Goal: Transaction & Acquisition: Book appointment/travel/reservation

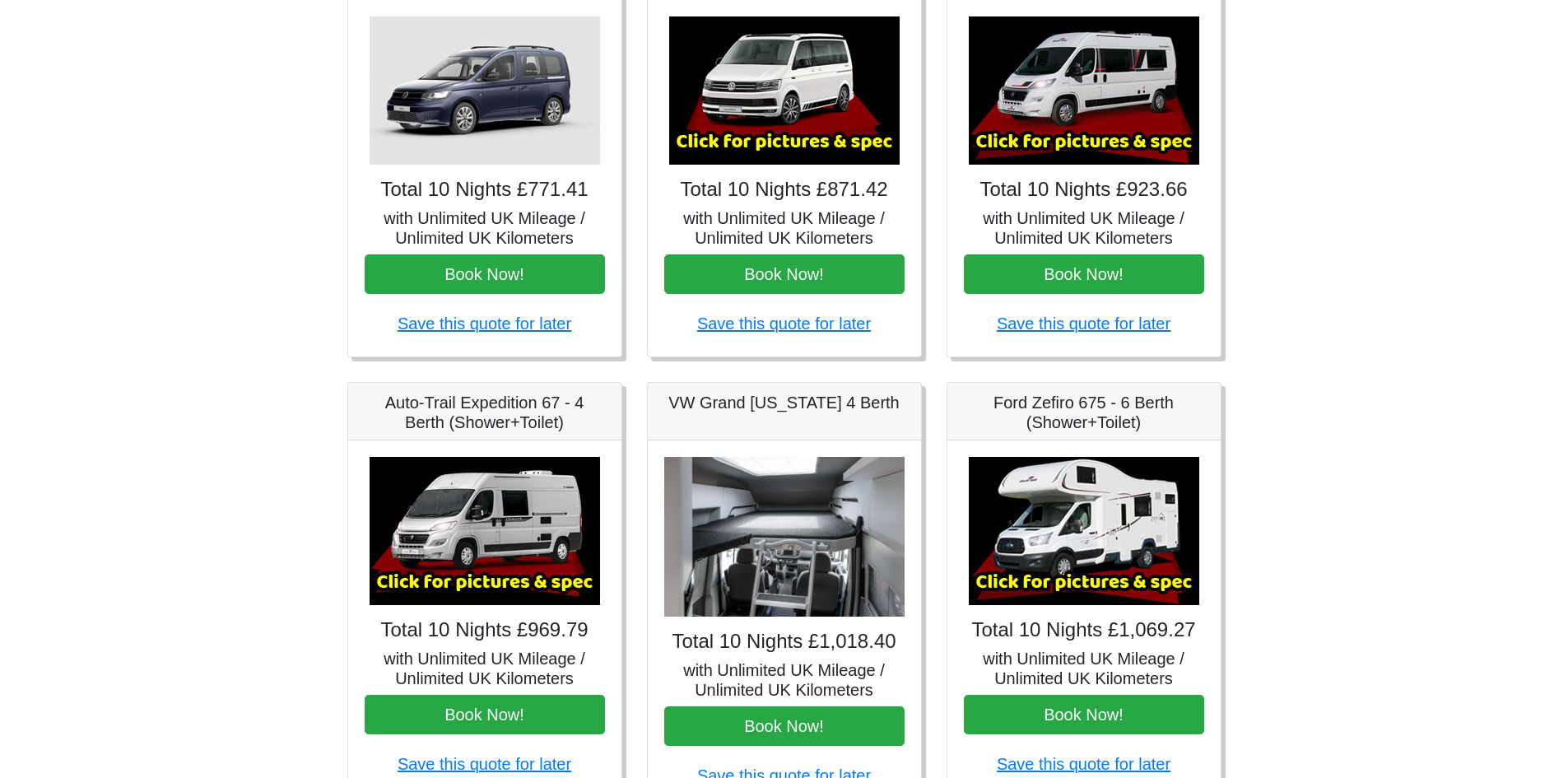
scroll to position [412, 0]
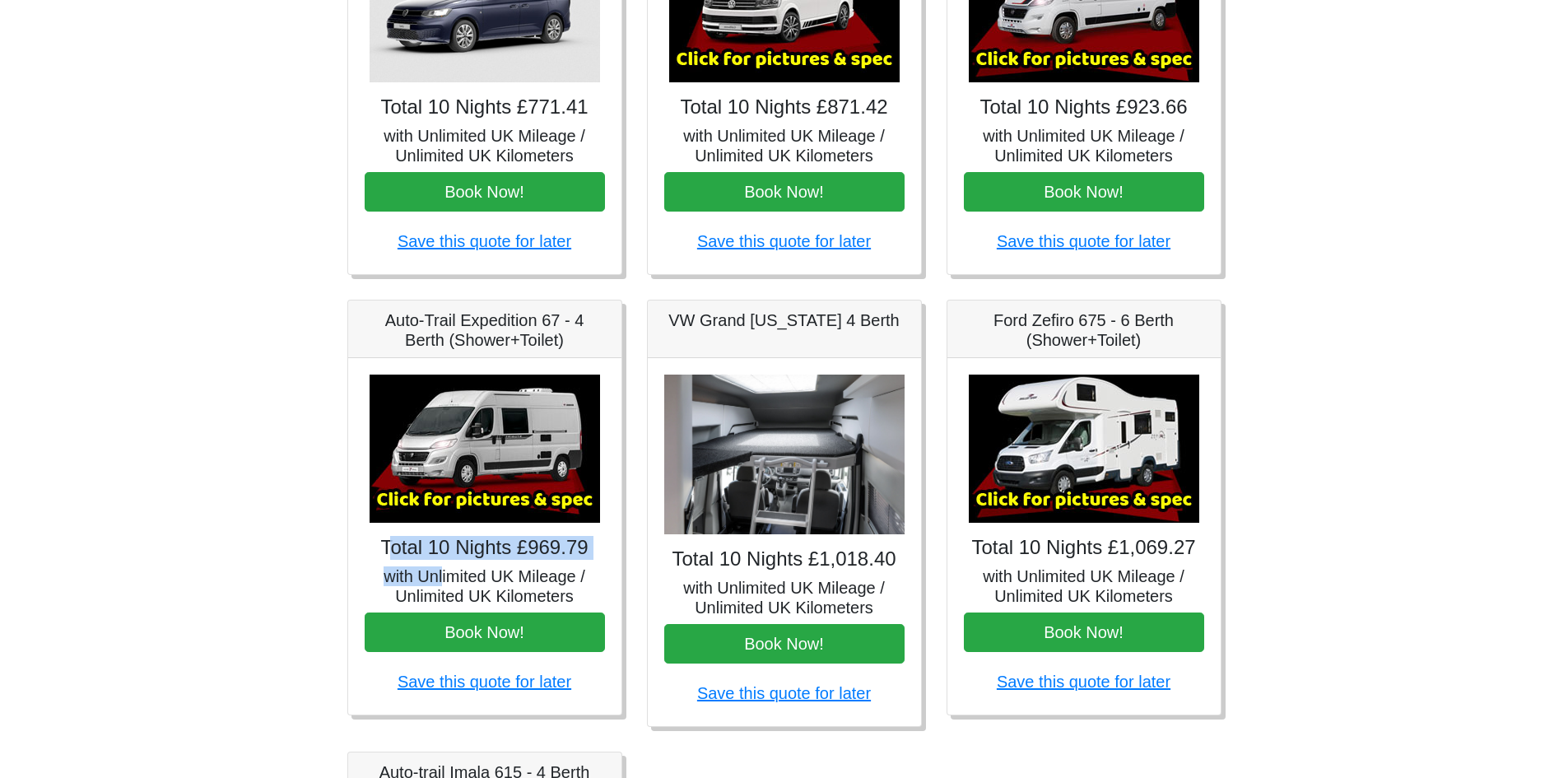
drag, startPoint x: 388, startPoint y: 550, endPoint x: 444, endPoint y: 567, distance: 58.5
click at [444, 567] on div "× Auto-trail Tribute 669 Spec TECHNICAL DATA Engine: Fiat Ducato 115bhp, 2 litr…" at bounding box center [485, 537] width 273 height 357
click at [444, 546] on h4 "Total 10 Nights £969.79" at bounding box center [485, 548] width 240 height 24
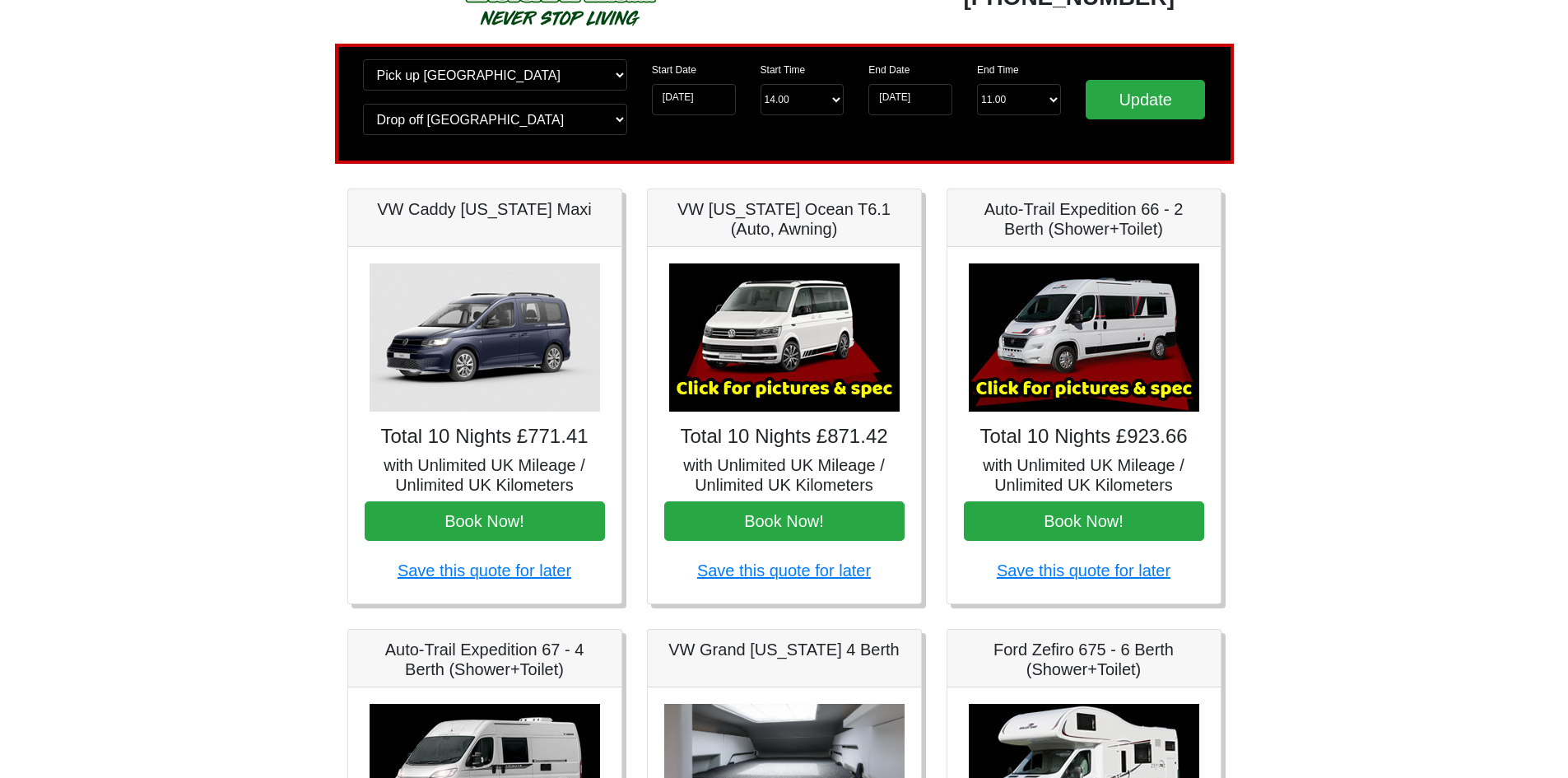
scroll to position [0, 0]
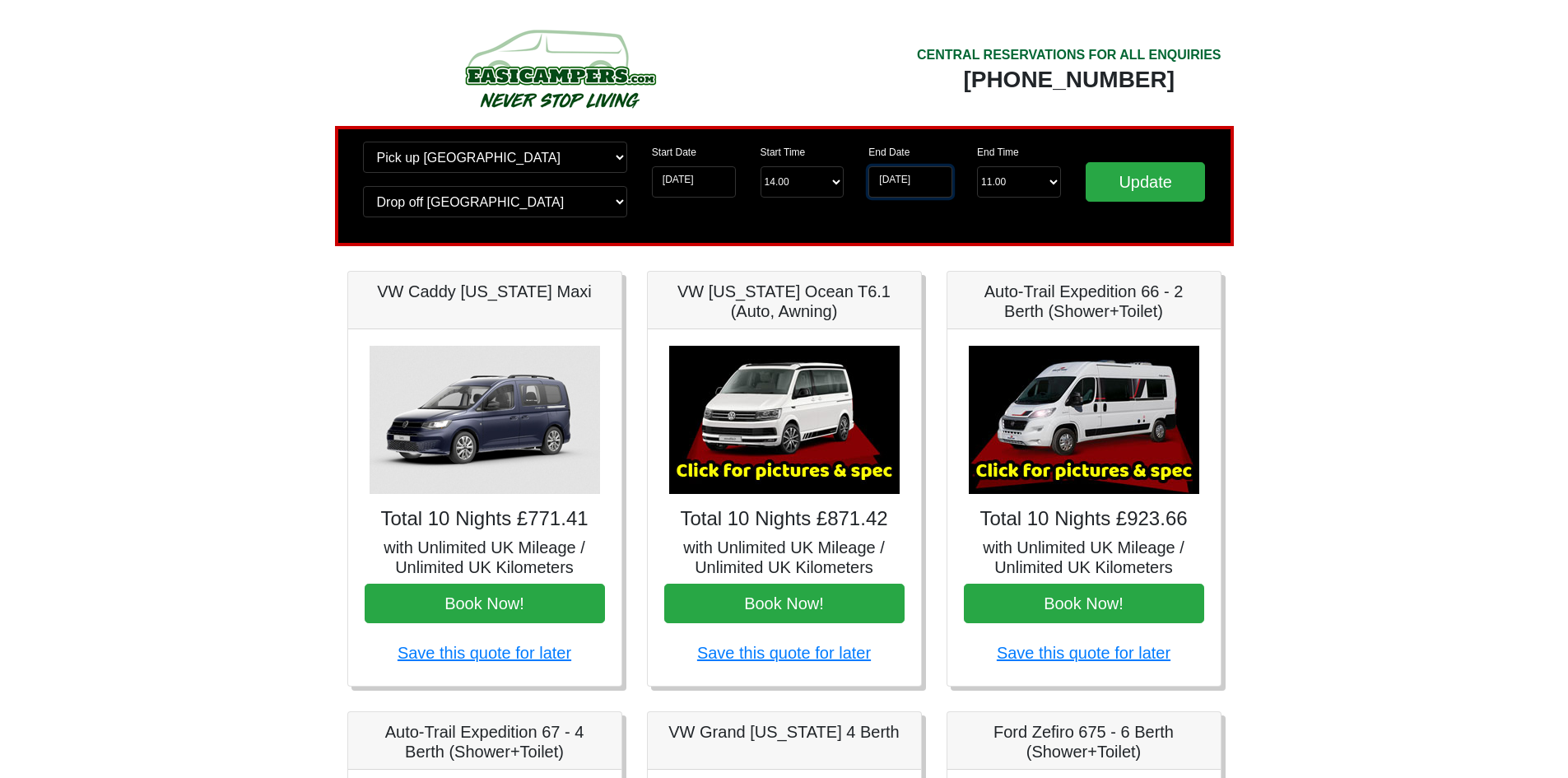
click at [910, 183] on input "[DATE]" at bounding box center [910, 182] width 84 height 32
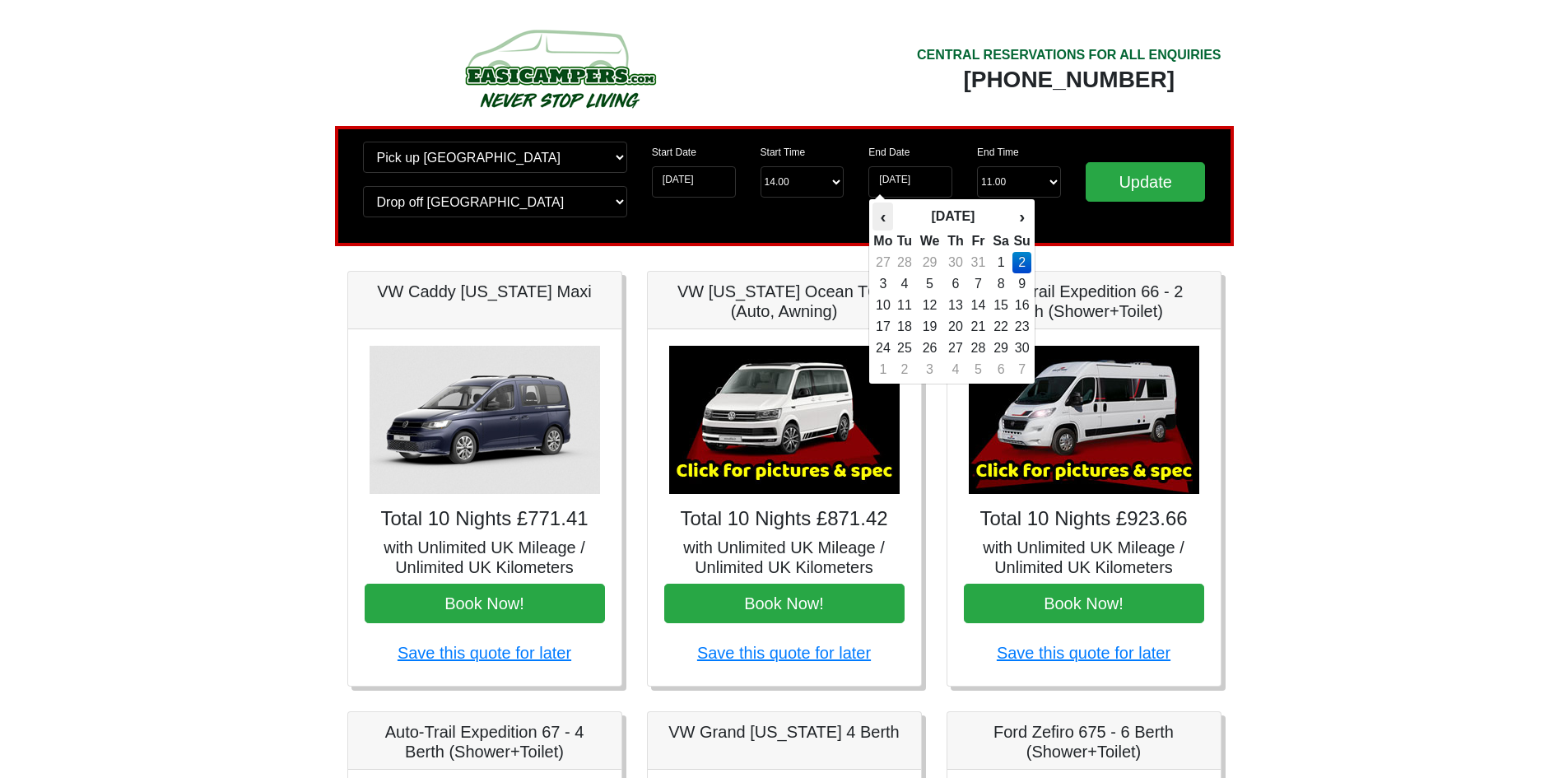
click at [878, 218] on th "‹" at bounding box center [882, 217] width 21 height 28
click at [1017, 326] on td "26" at bounding box center [1021, 327] width 18 height 22
type input "[DATE]"
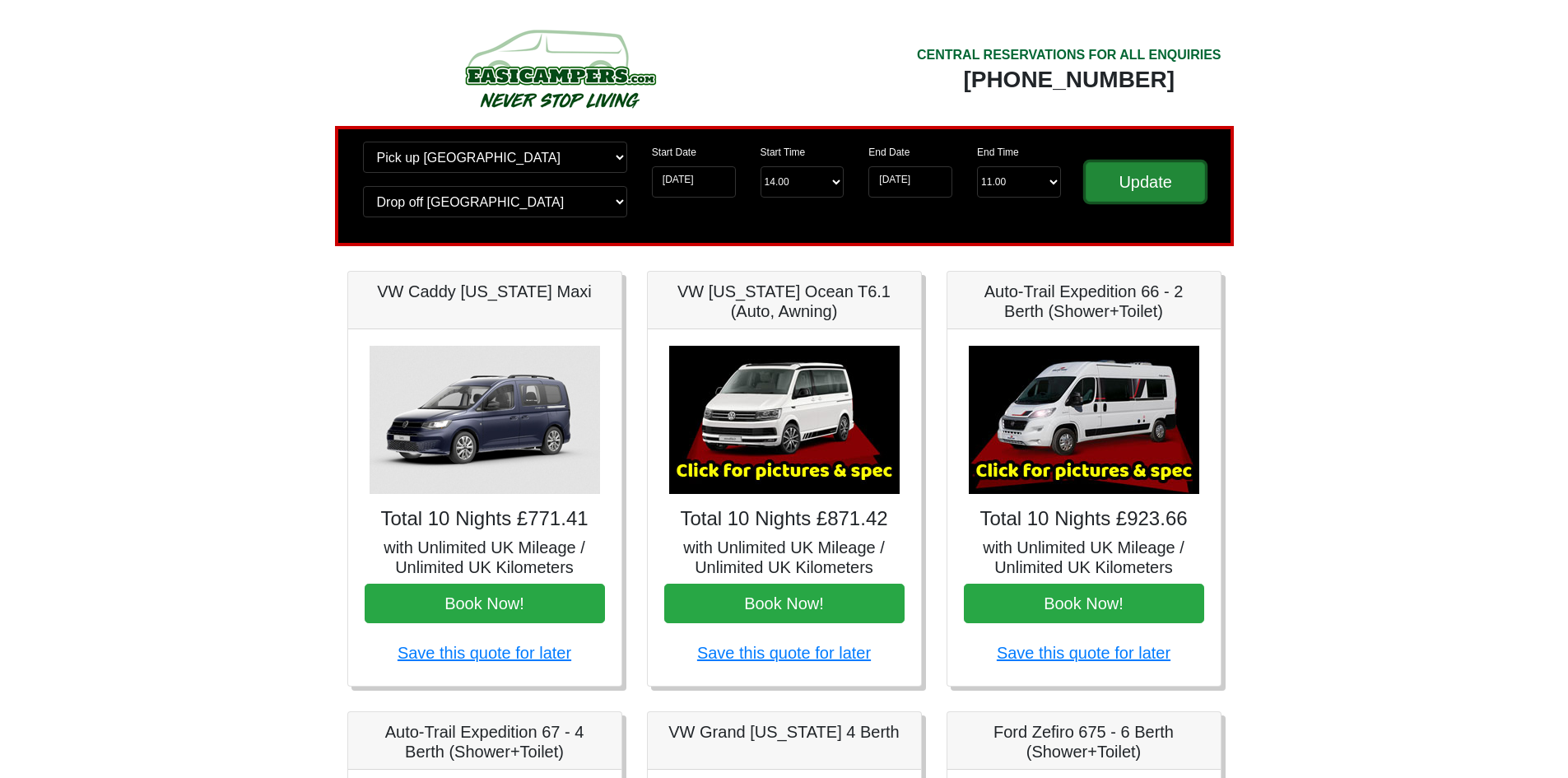
click at [1141, 191] on input "Update" at bounding box center [1145, 182] width 120 height 39
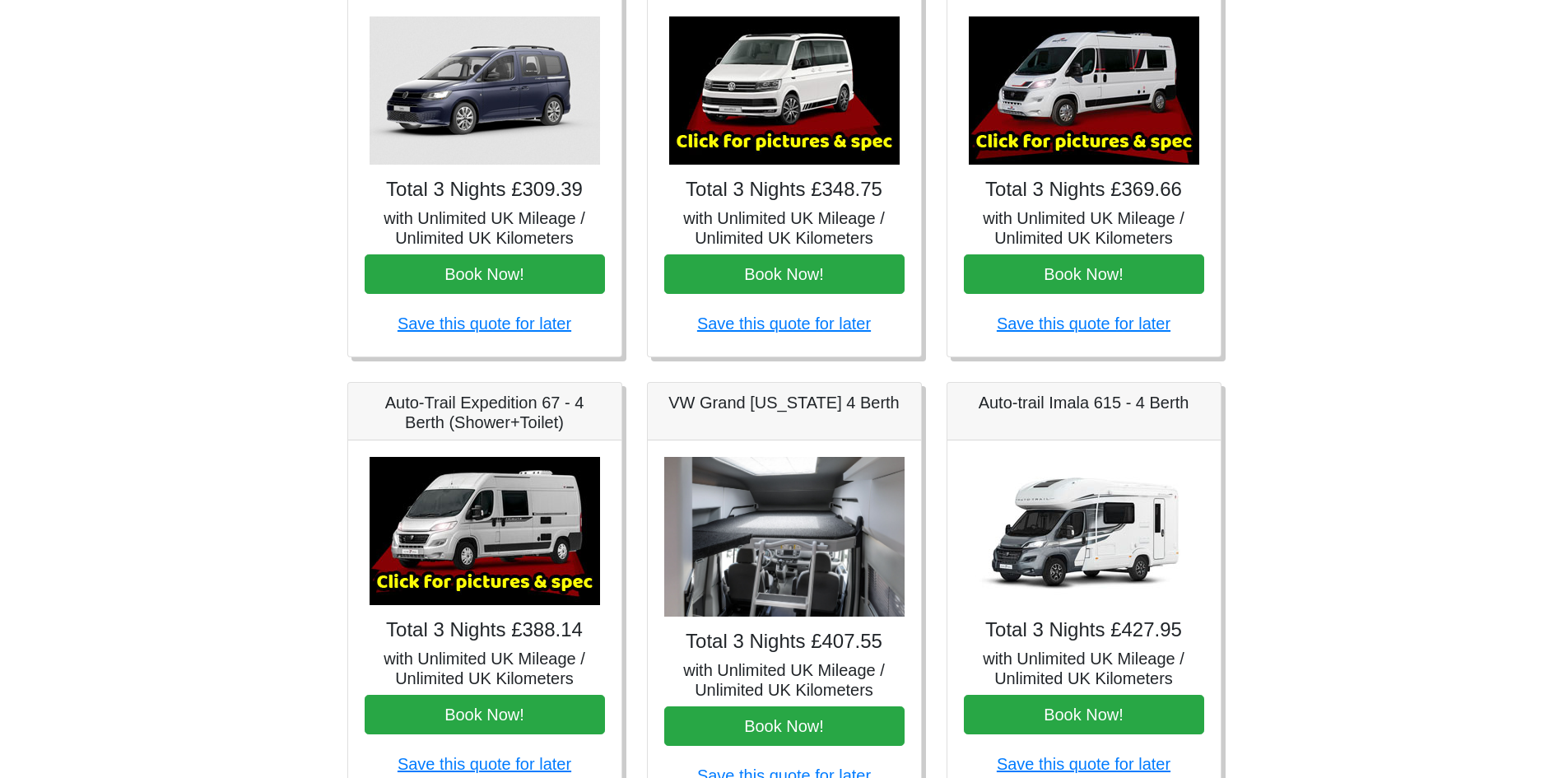
scroll to position [412, 0]
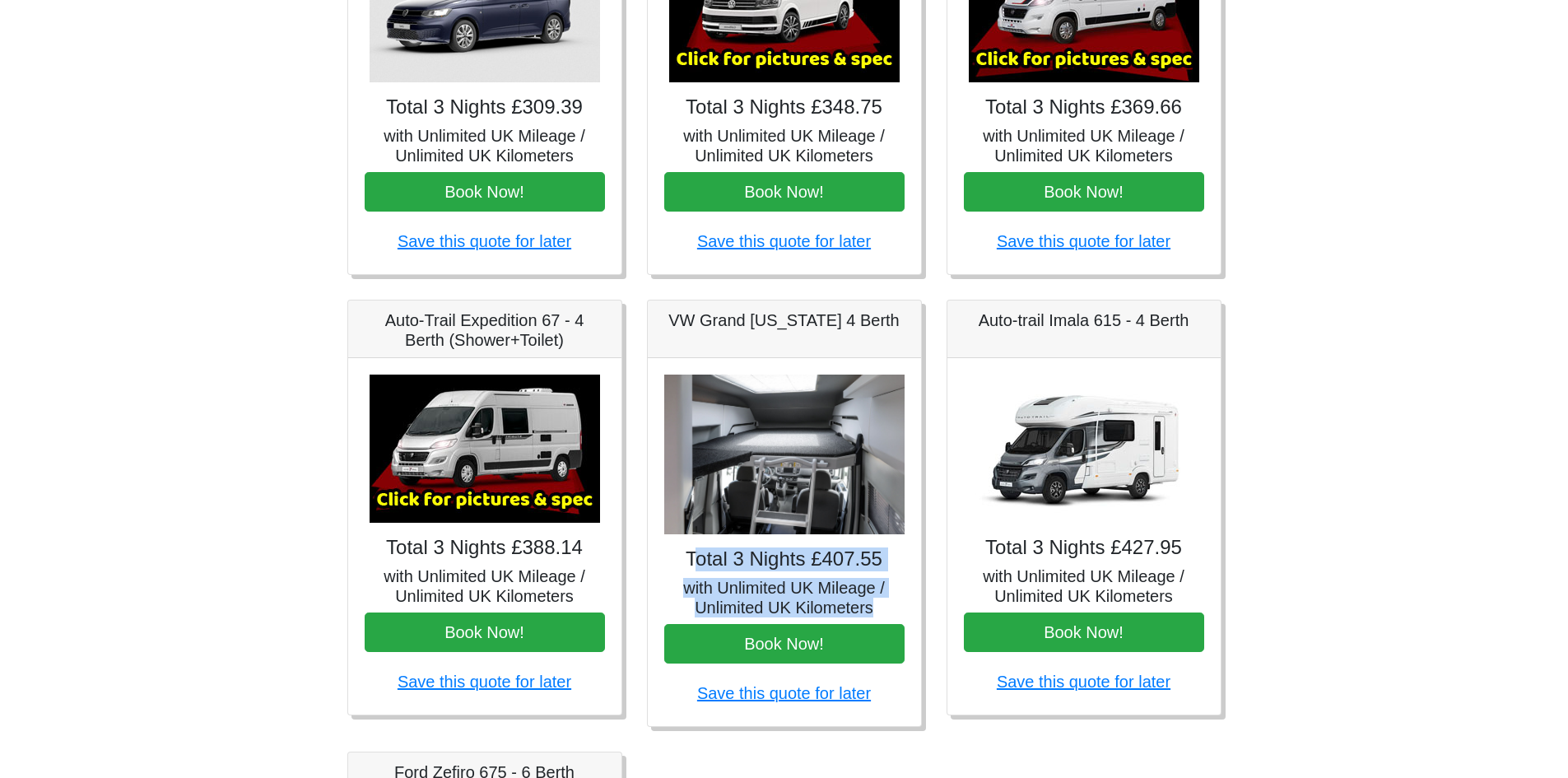
drag, startPoint x: 696, startPoint y: 546, endPoint x: 868, endPoint y: 605, distance: 181.8
click at [885, 611] on div "Total 3 Nights £407.55 with Unlimited UK Mileage / Unlimited UK Kilometers Book…" at bounding box center [784, 543] width 273 height 368
click at [836, 599] on h5 "with Unlimited UK Mileage / Unlimited UK Kilometers" at bounding box center [785, 598] width 240 height 39
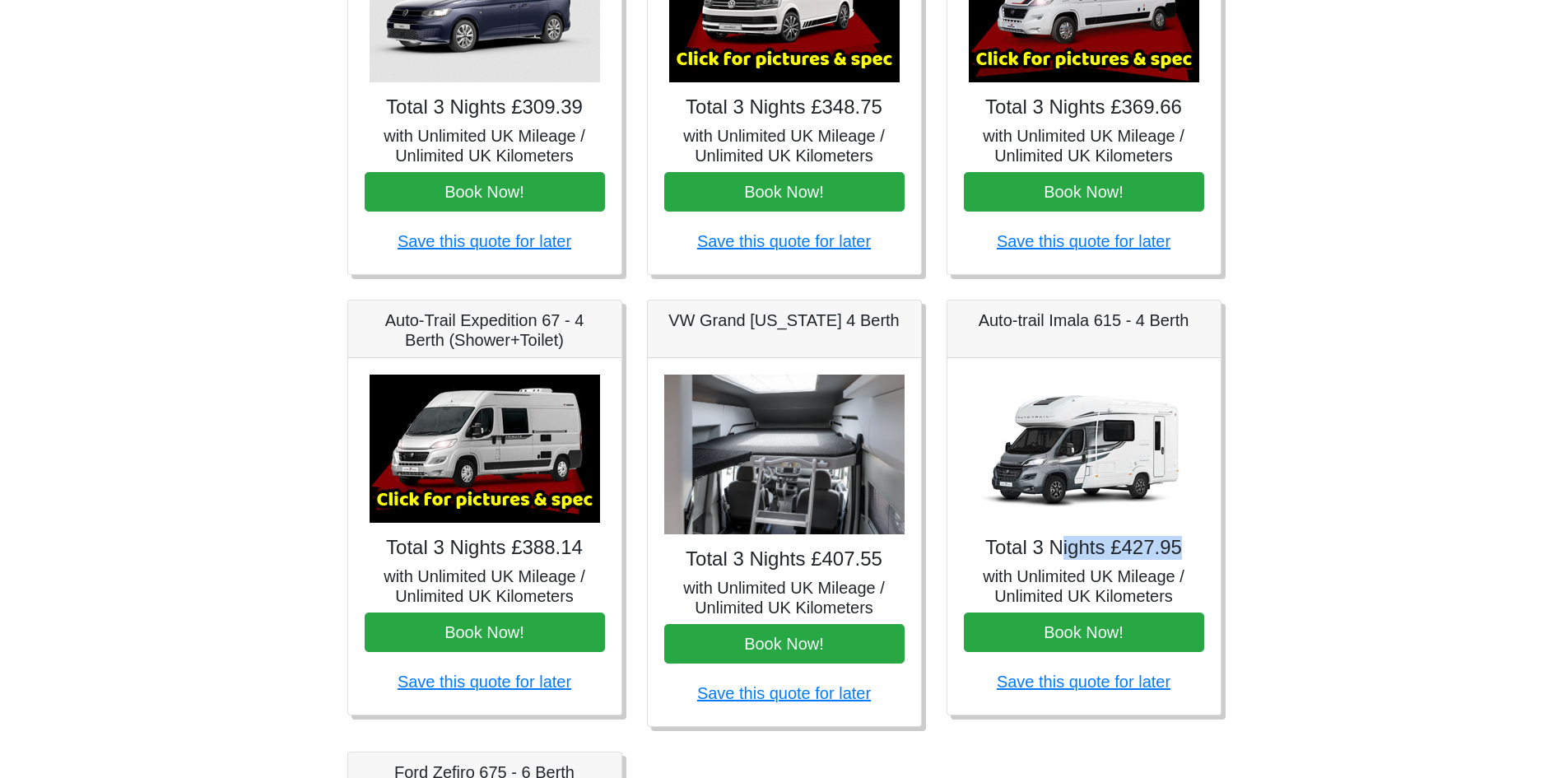
drag, startPoint x: 1063, startPoint y: 559, endPoint x: 1186, endPoint y: 554, distance: 123.1
click at [1186, 554] on h4 "Total 3 Nights £427.95" at bounding box center [1084, 548] width 240 height 24
click at [1371, 481] on body "CENTRAL RESERVATIONS FOR ALL ENQUIRIES 00 44 ( 0 ) 1942 778899 Easicampers Book…" at bounding box center [784, 410] width 1568 height 1643
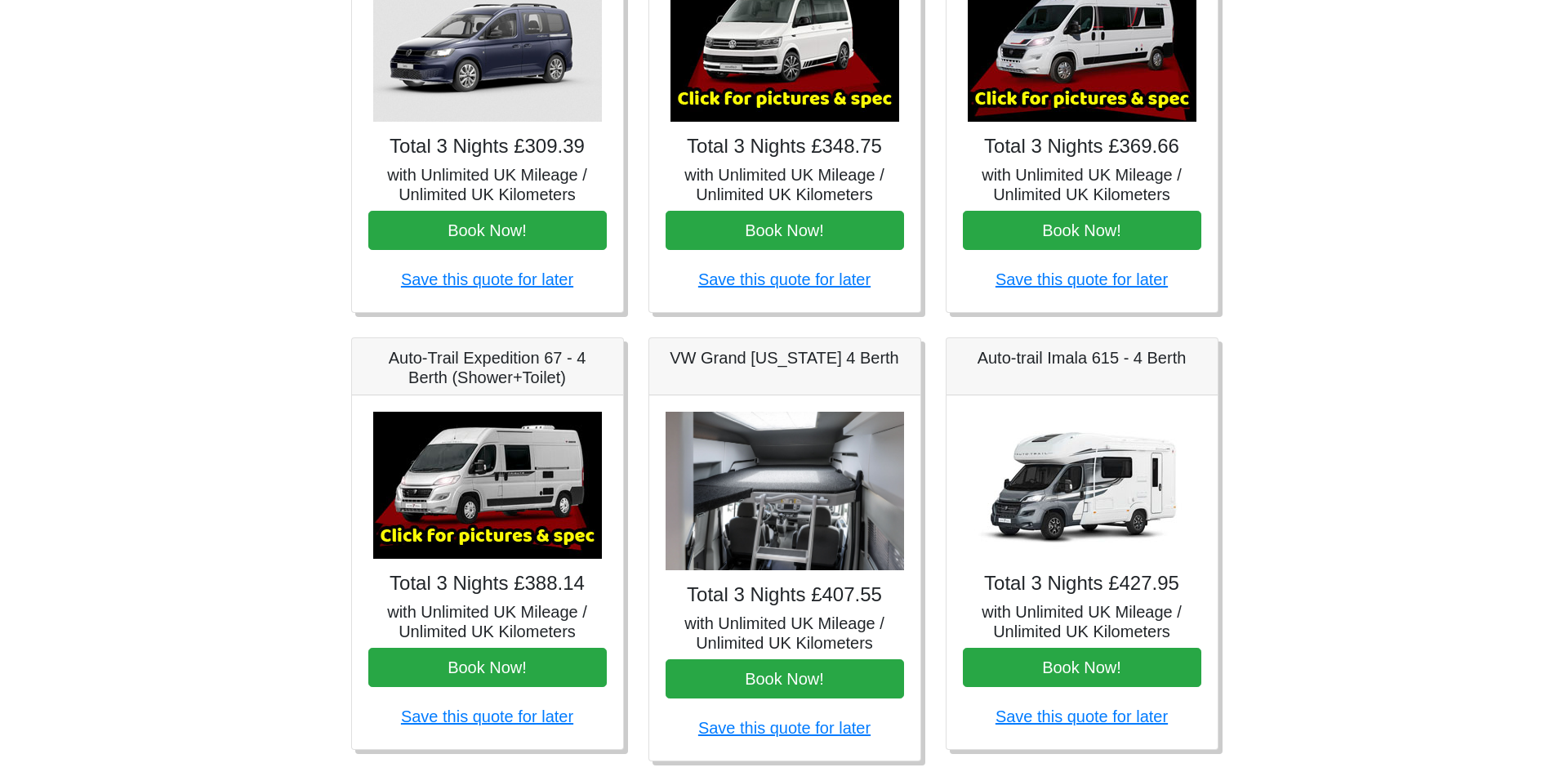
scroll to position [205, 0]
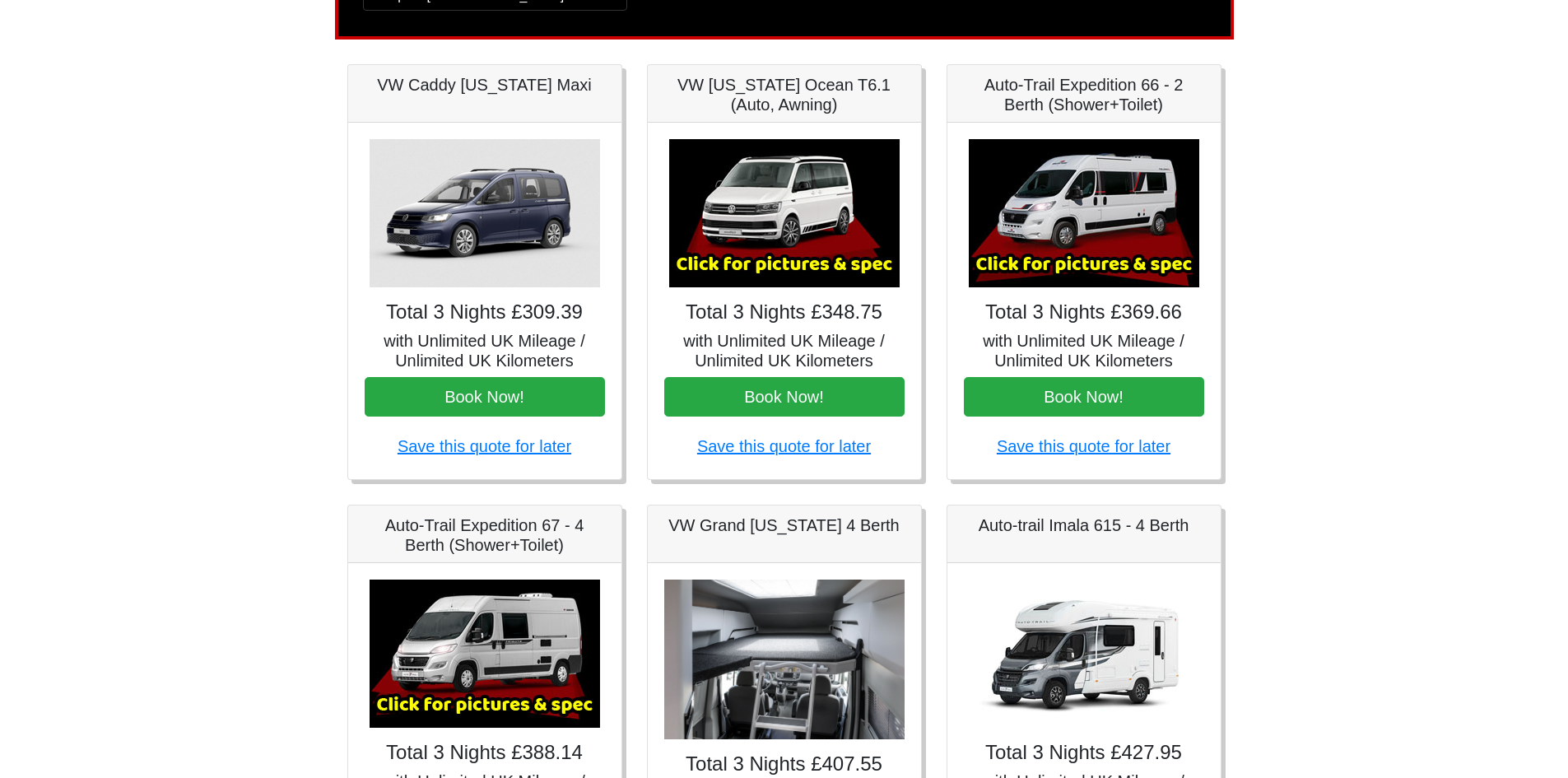
click at [1078, 200] on img at bounding box center [1084, 213] width 230 height 148
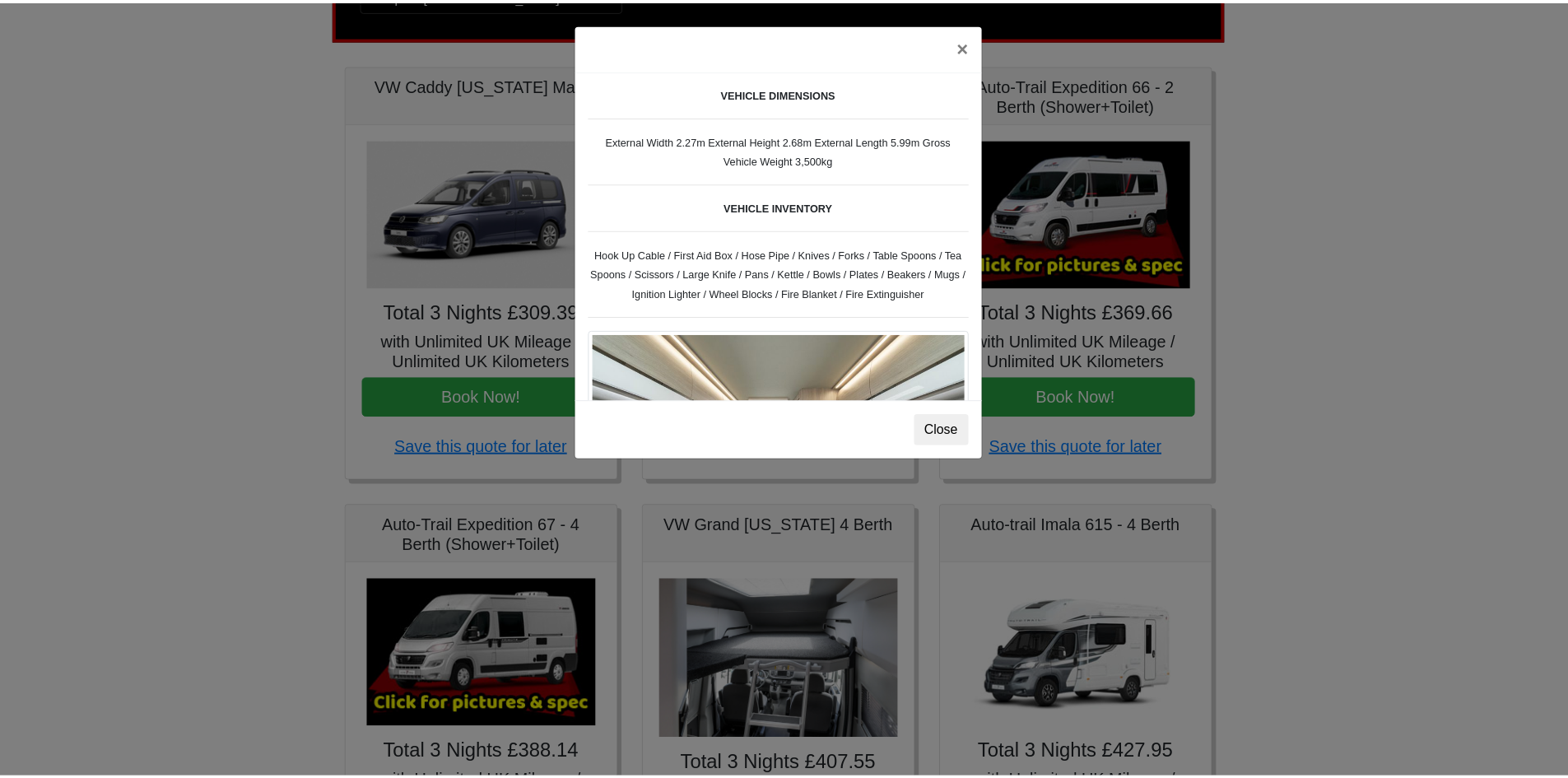
scroll to position [395, 0]
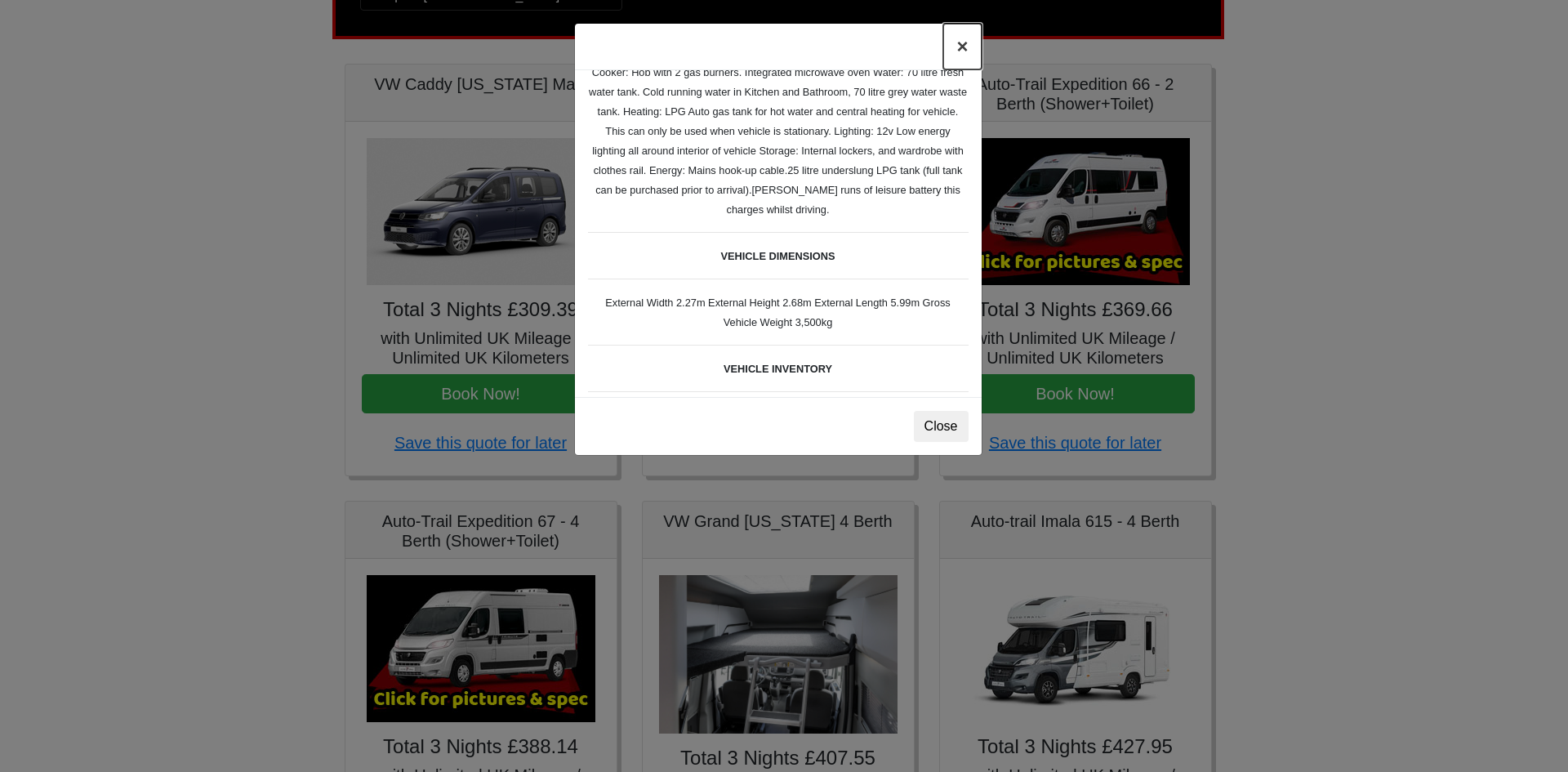
click at [963, 52] on button "×" at bounding box center [961, 46] width 37 height 46
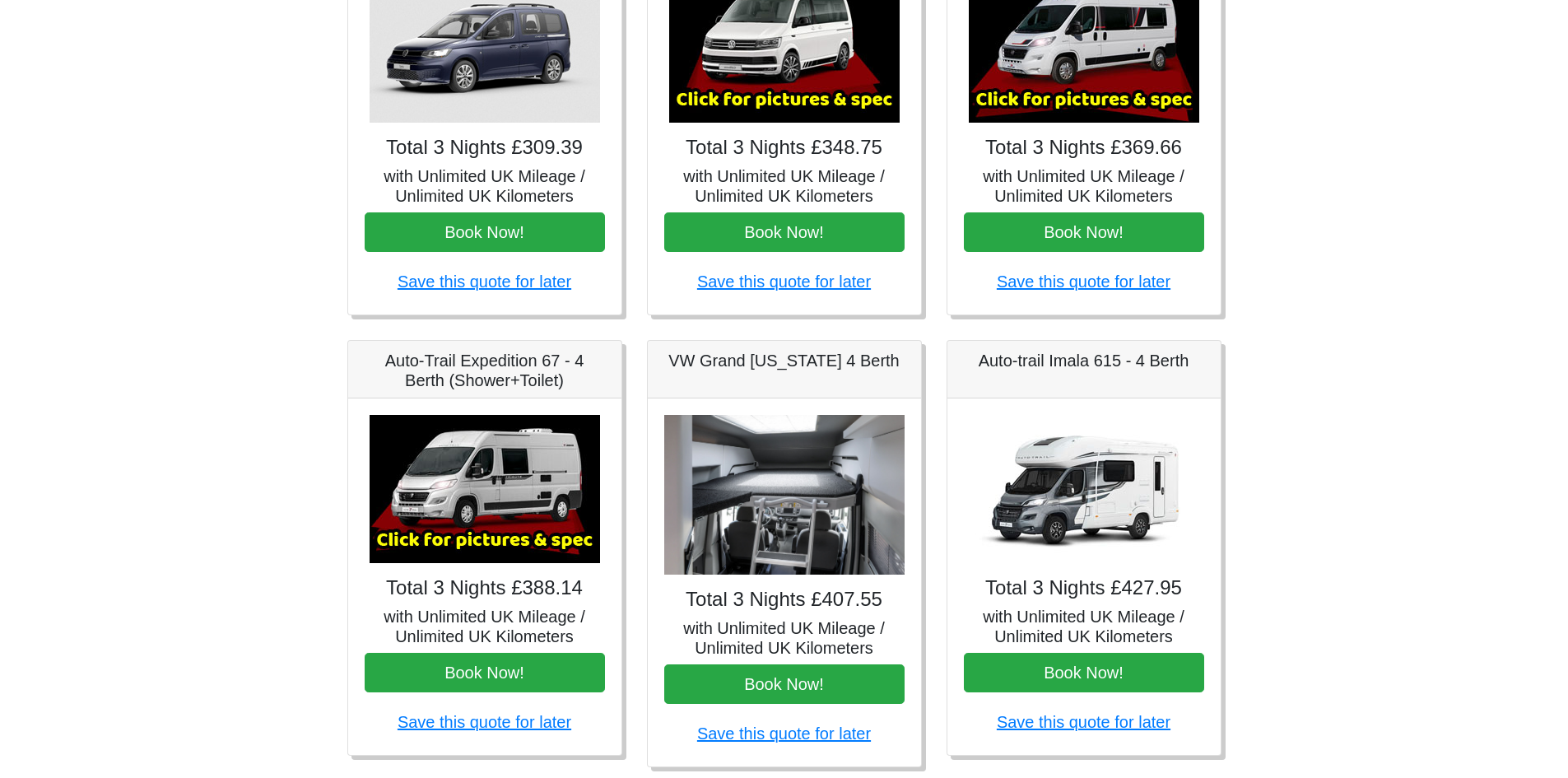
scroll to position [454, 0]
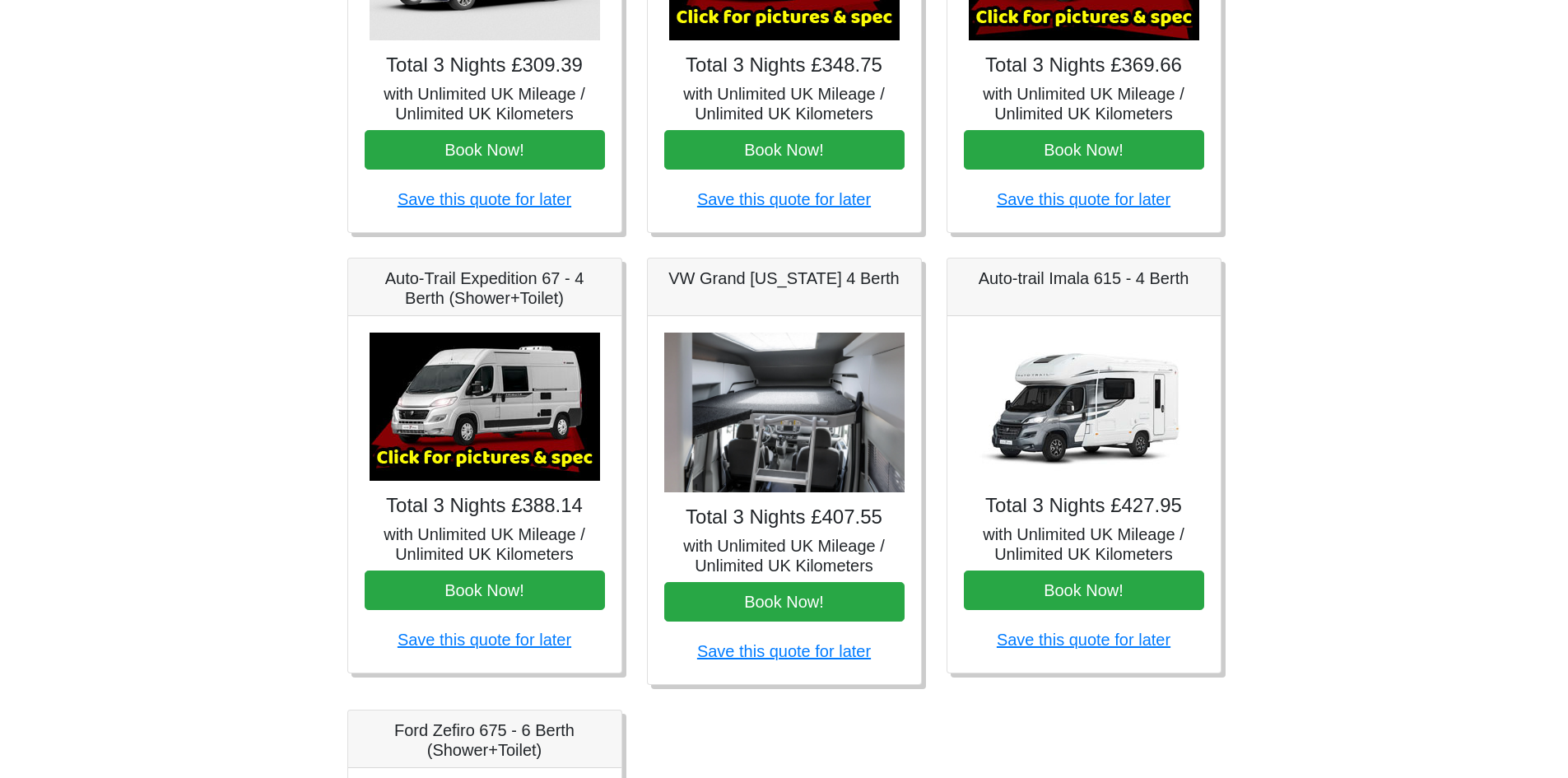
click at [821, 411] on img at bounding box center [785, 413] width 240 height 161
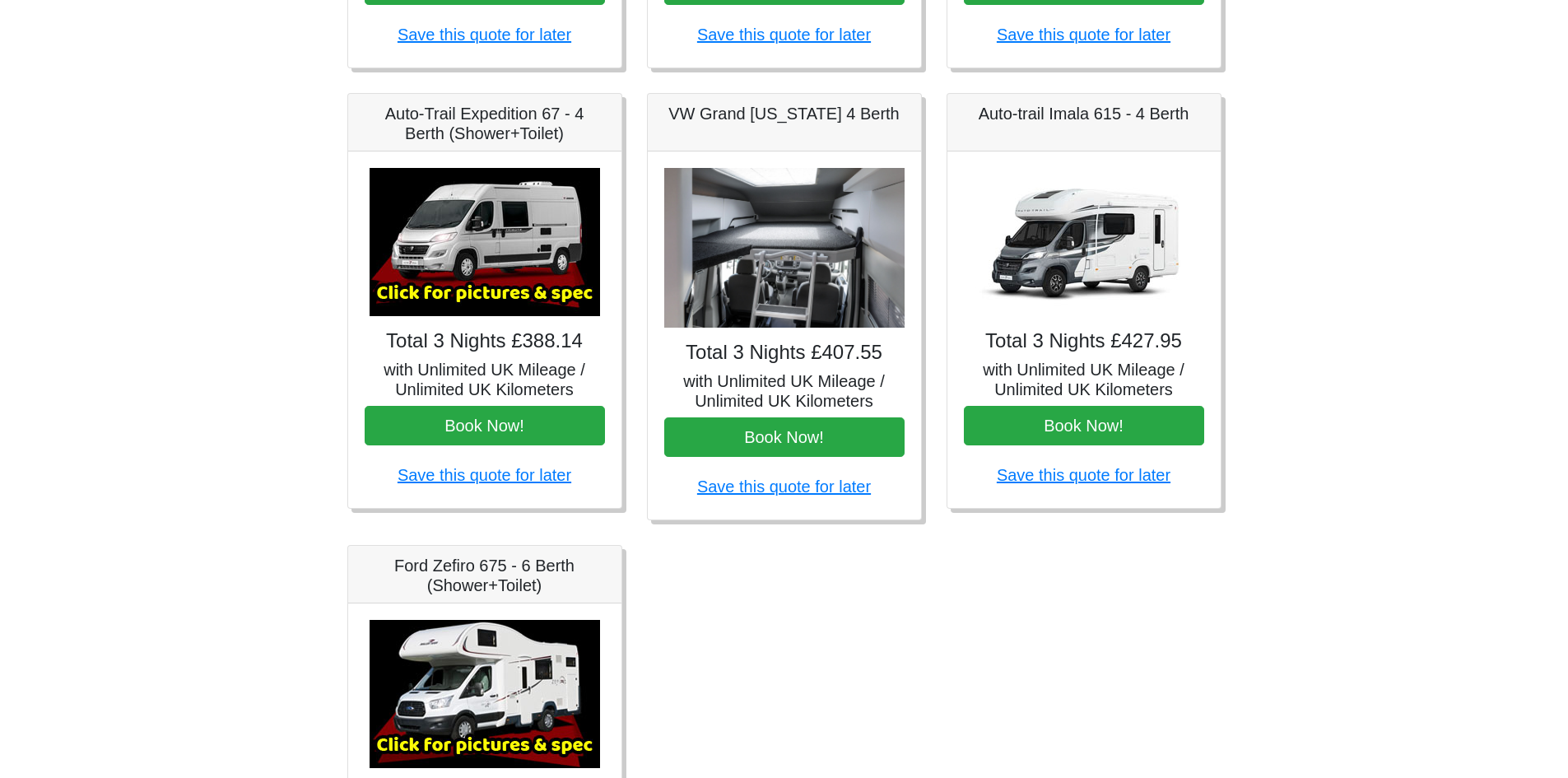
click at [1072, 235] on img at bounding box center [1084, 242] width 230 height 148
click at [1071, 247] on img at bounding box center [1084, 242] width 230 height 148
drag, startPoint x: 972, startPoint y: 112, endPoint x: 1122, endPoint y: 117, distance: 150.1
click at [1122, 117] on h5 "Auto-trail Imala 615 - 4 Berth" at bounding box center [1084, 113] width 240 height 20
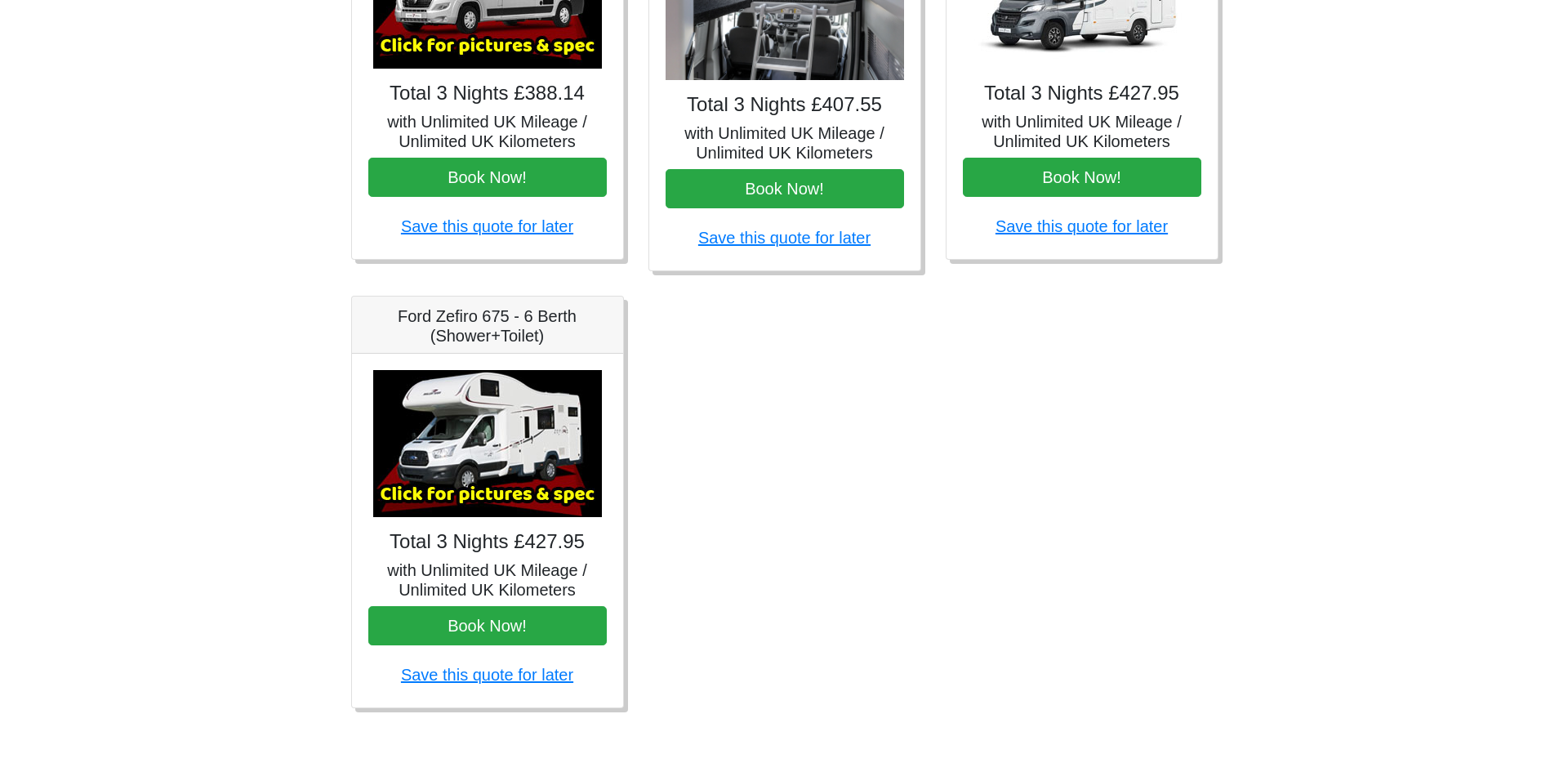
scroll to position [532, 0]
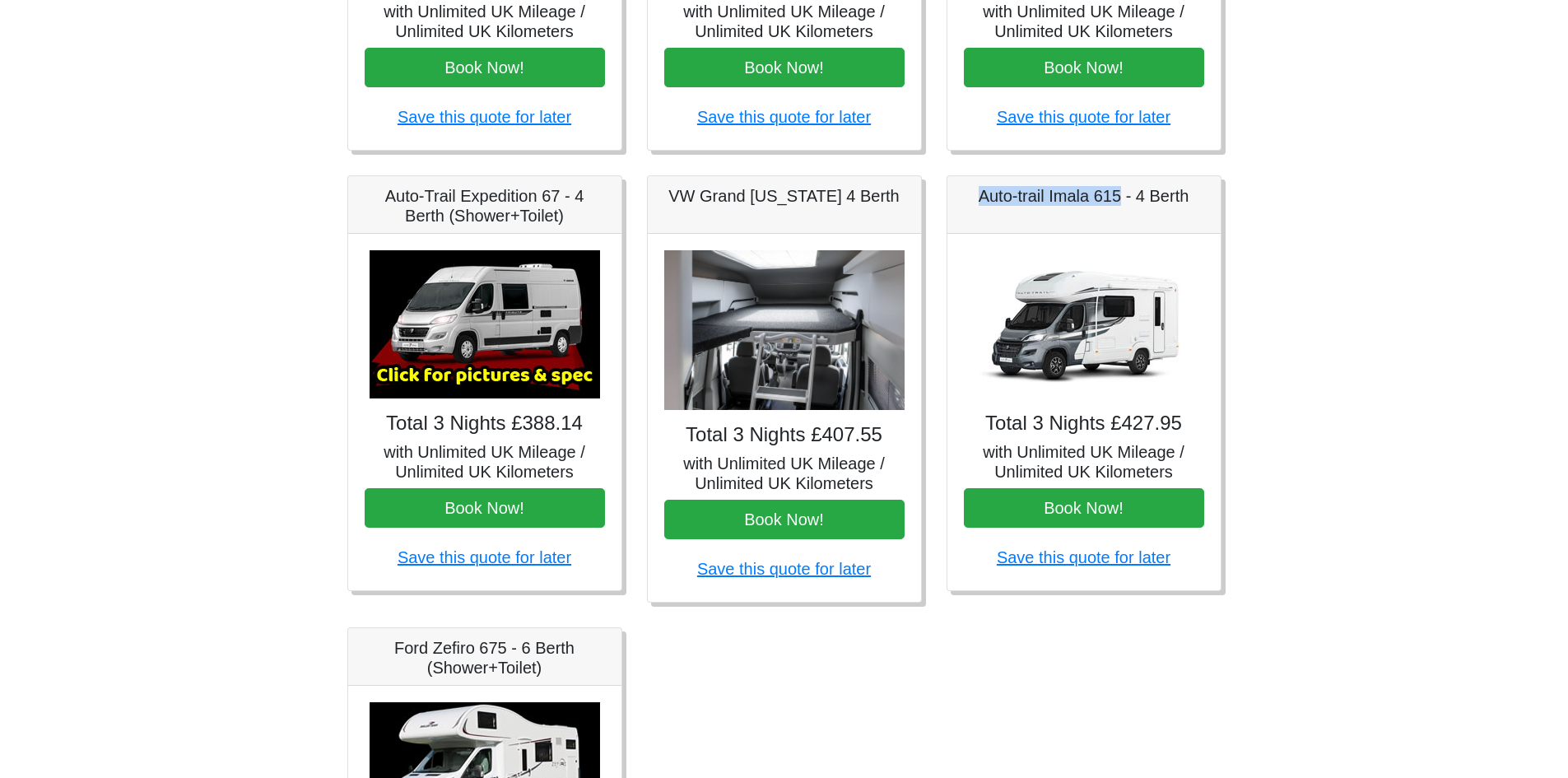
drag, startPoint x: 1033, startPoint y: 198, endPoint x: 460, endPoint y: 337, distance: 589.6
click at [460, 337] on img at bounding box center [485, 324] width 230 height 148
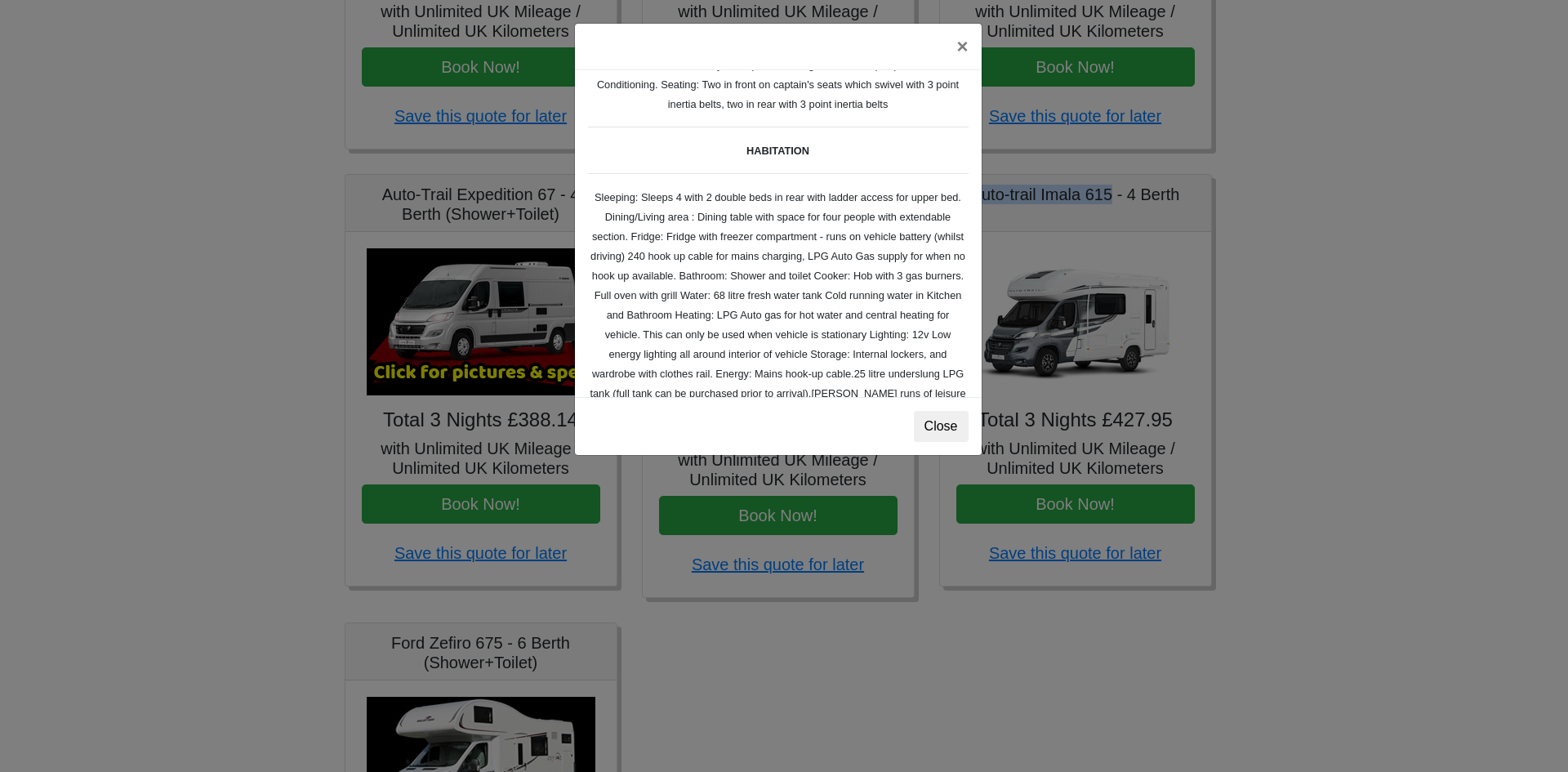
scroll to position [0, 0]
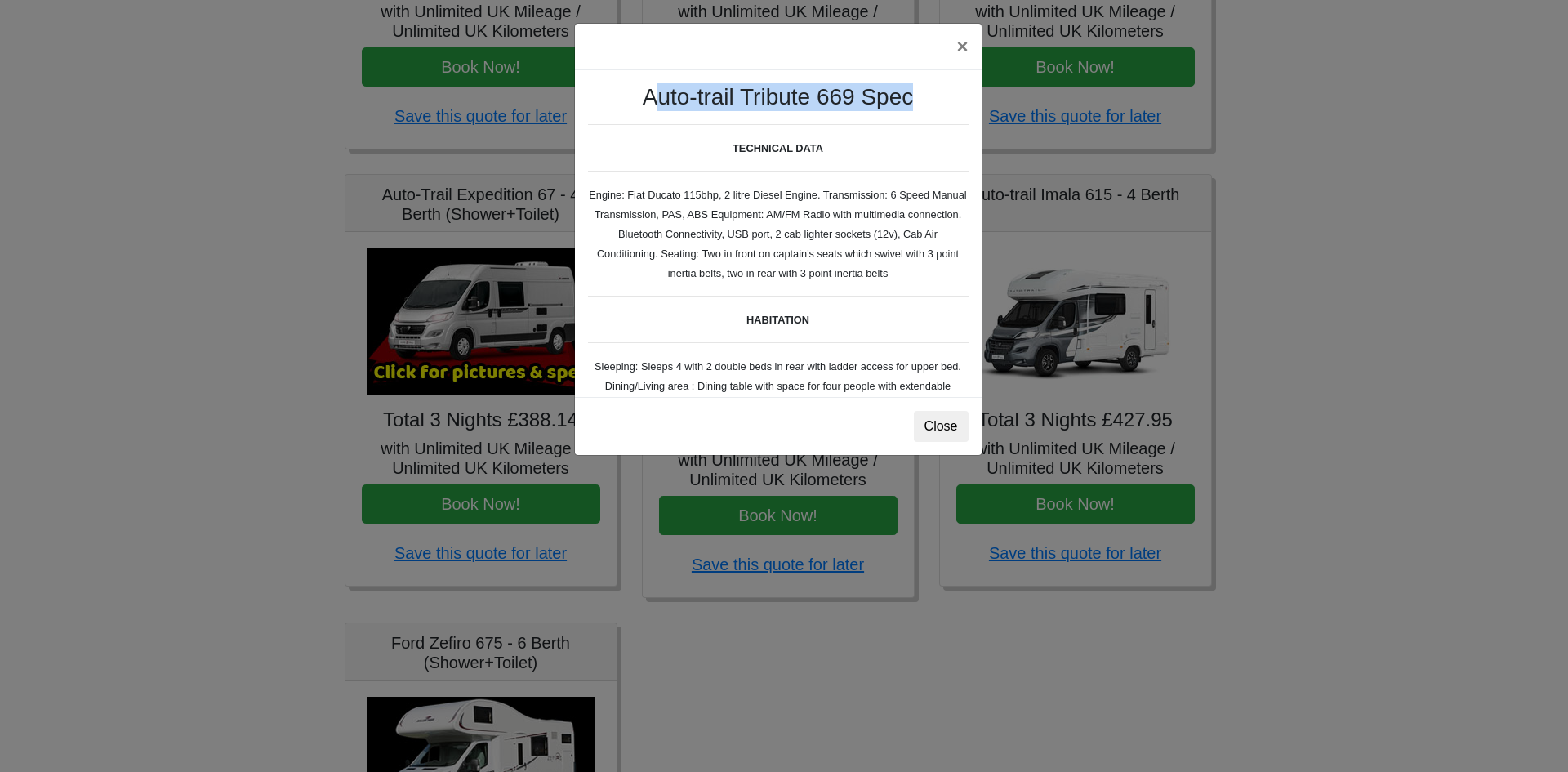
drag, startPoint x: 640, startPoint y: 98, endPoint x: 912, endPoint y: 107, distance: 272.1
click at [912, 107] on h3 "Auto-trail Tribute 669 Spec" at bounding box center [778, 97] width 380 height 27
click at [914, 103] on h3 "Auto-trail Tribute 669 Spec" at bounding box center [778, 97] width 380 height 27
drag, startPoint x: 908, startPoint y: 101, endPoint x: 628, endPoint y: 103, distance: 280.0
click at [628, 103] on h3 "Auto-trail Tribute 669 Spec" at bounding box center [778, 97] width 380 height 27
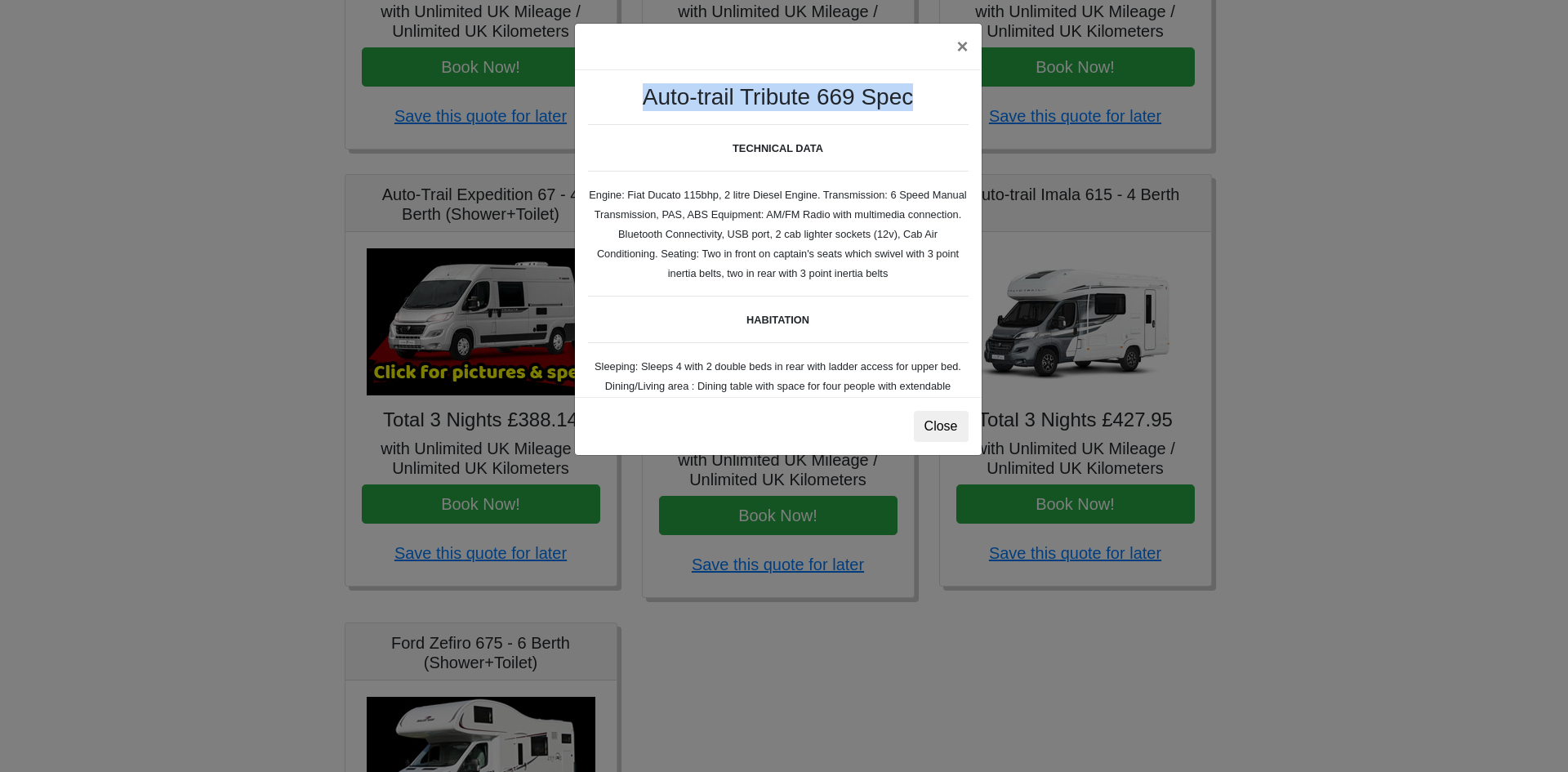
copy h3 "Auto-trail Tribute 669 Spec"
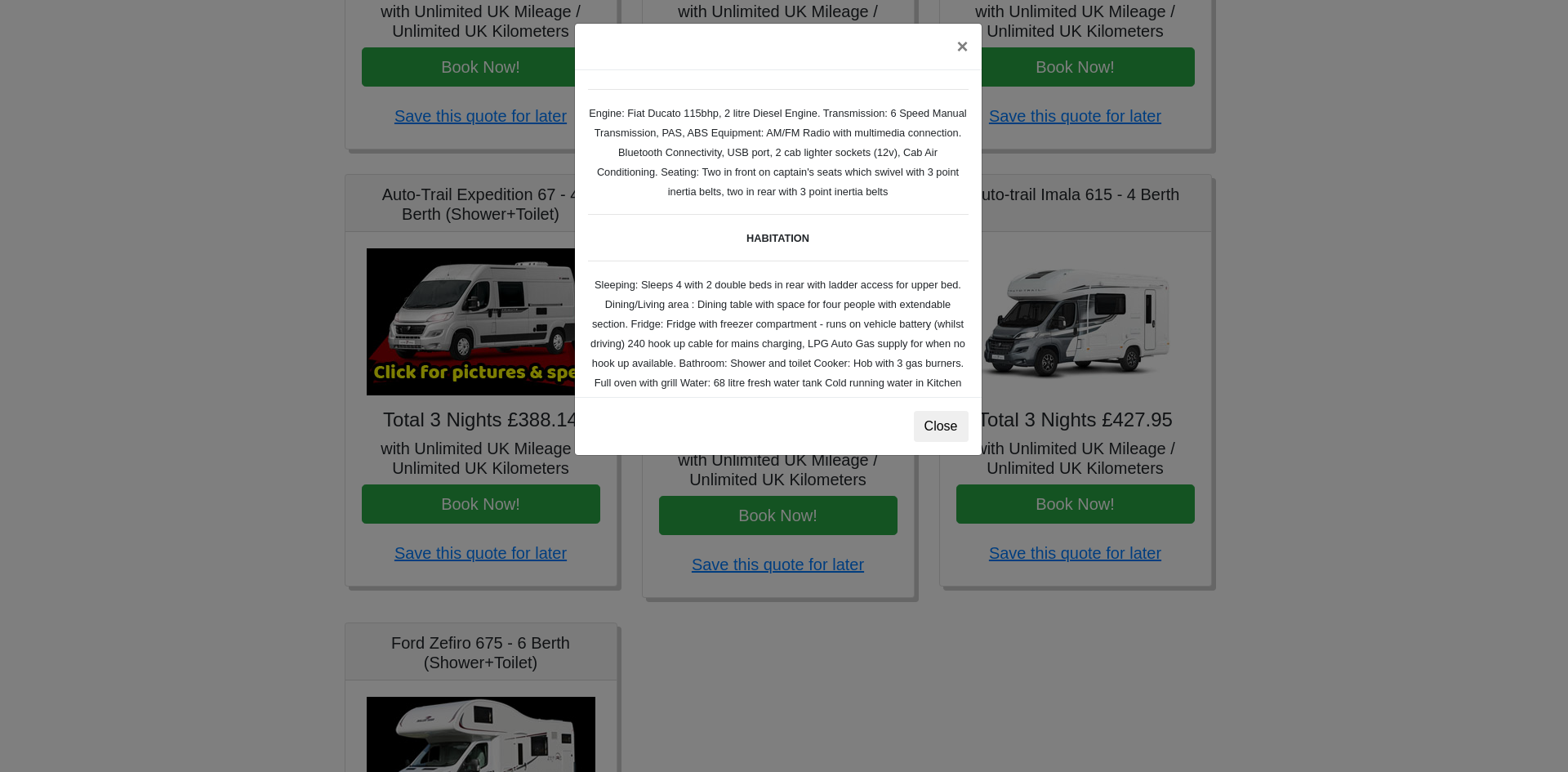
scroll to position [245, 0]
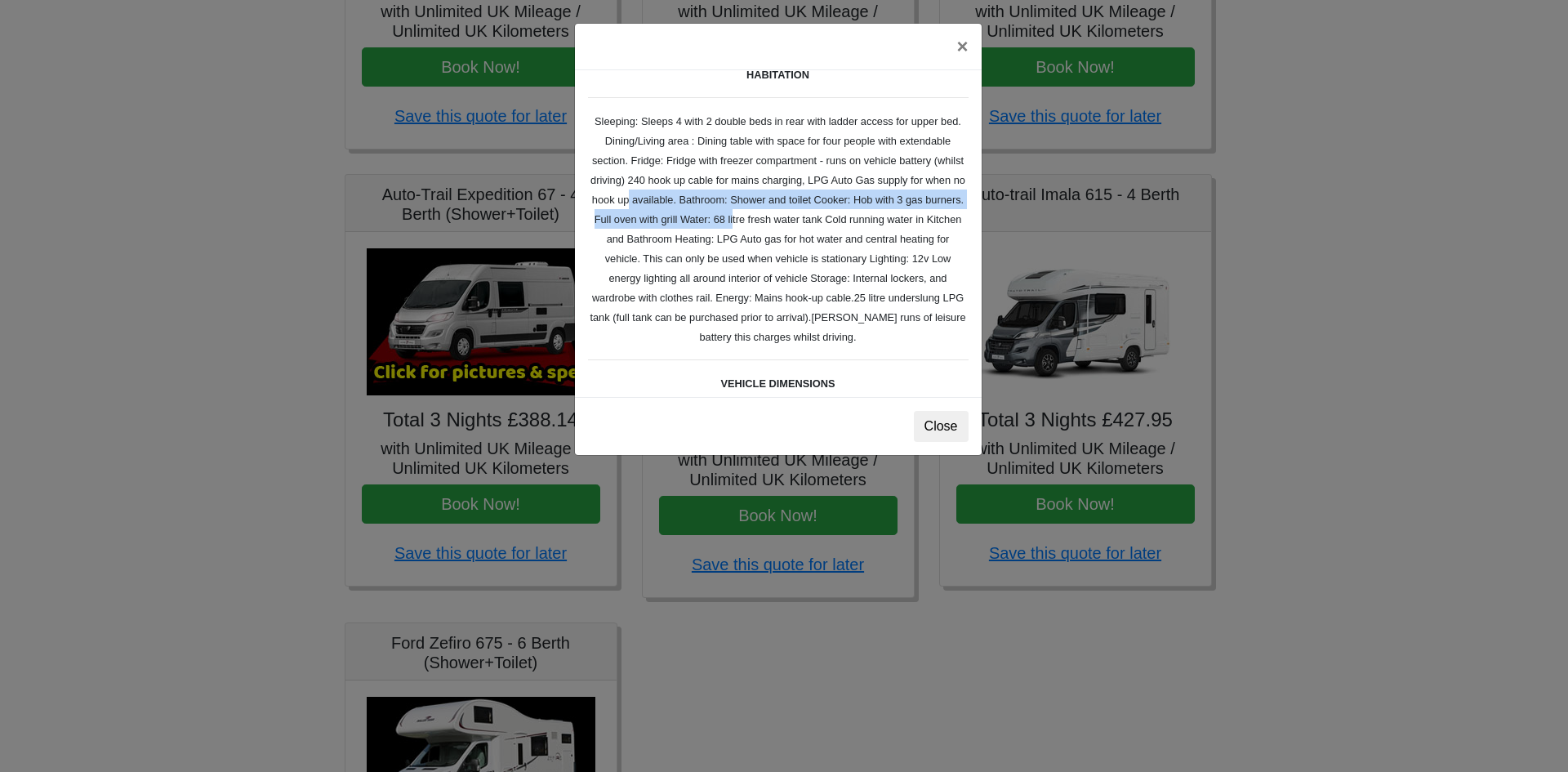
drag, startPoint x: 663, startPoint y: 202, endPoint x: 790, endPoint y: 215, distance: 127.7
click at [790, 215] on small "Auto-trail Tribute 669 Spec TECHNICAL DATA Engine: Fiat Ducato 115bhp, 2 litre …" at bounding box center [778, 213] width 380 height 750
click at [863, 241] on small "Auto-trail Tribute 669 Spec TECHNICAL DATA Engine: Fiat Ducato 115bhp, 2 litre …" at bounding box center [778, 213] width 380 height 750
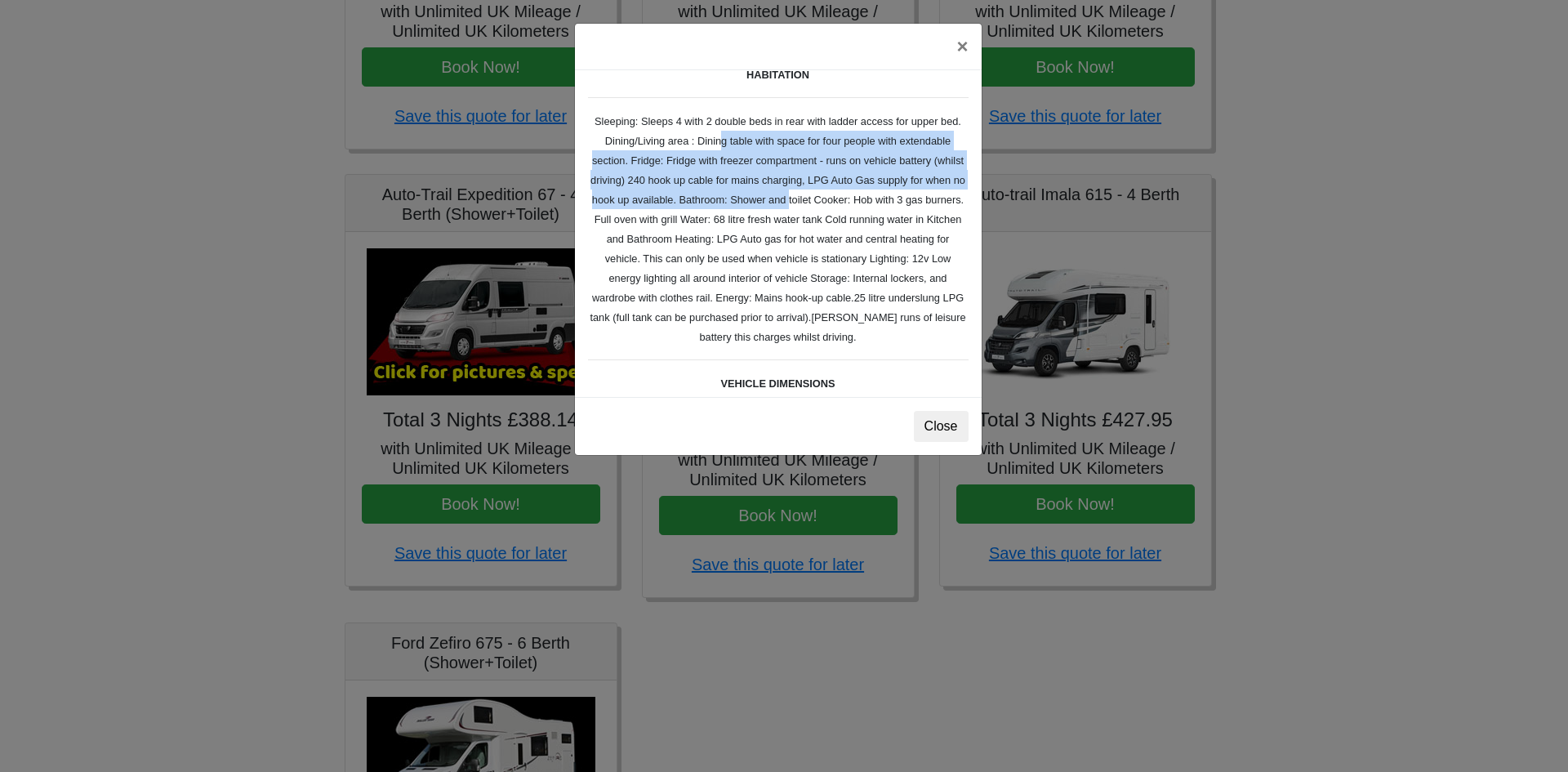
drag, startPoint x: 703, startPoint y: 143, endPoint x: 823, endPoint y: 197, distance: 131.6
click at [823, 197] on small "Auto-trail Tribute 669 Spec TECHNICAL DATA Engine: Fiat Ducato 115bhp, 2 litre …" at bounding box center [778, 213] width 380 height 750
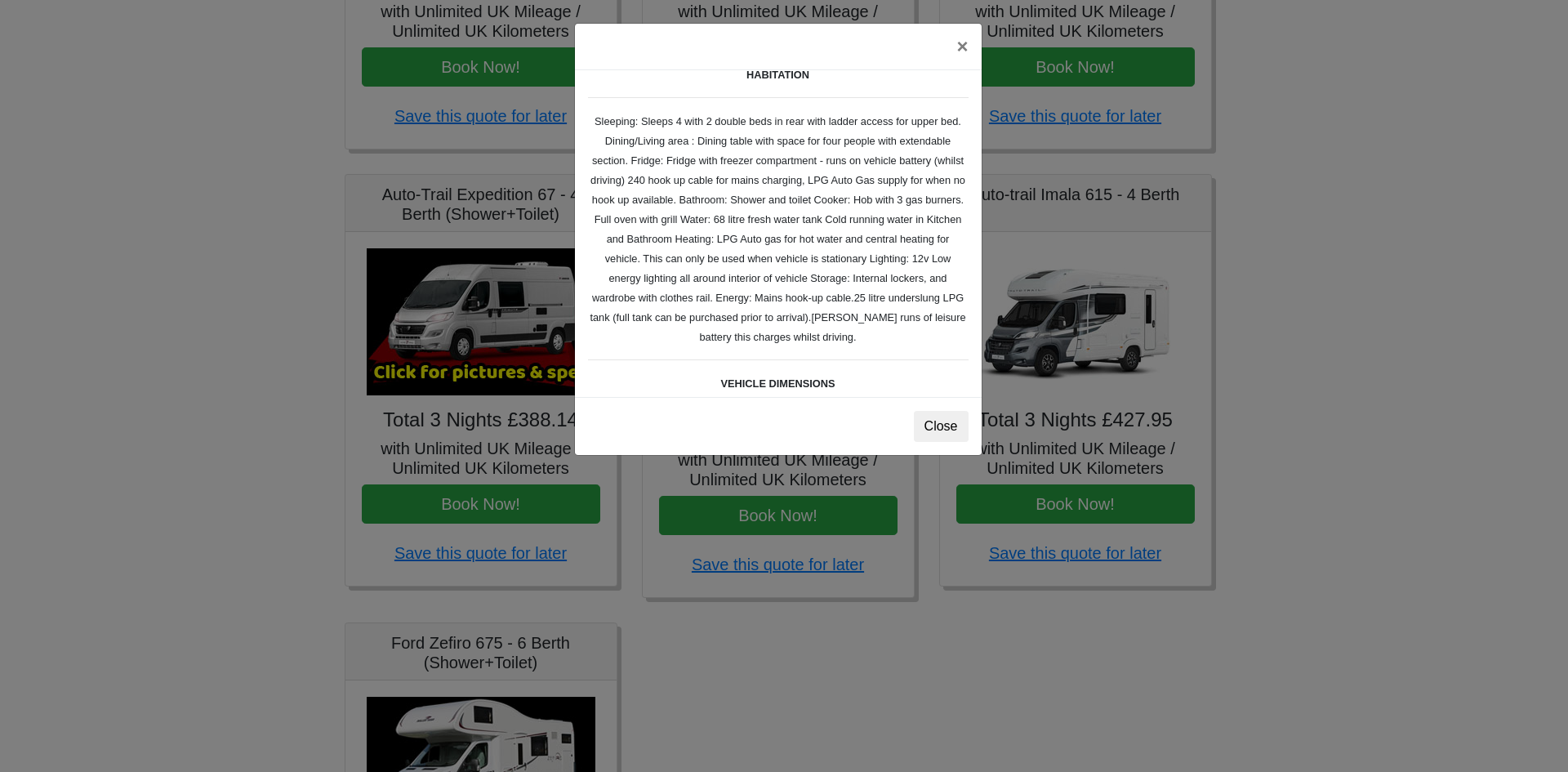
click at [770, 218] on small "Auto-trail Tribute 669 Spec TECHNICAL DATA Engine: Fiat Ducato 115bhp, 2 litre …" at bounding box center [778, 213] width 380 height 750
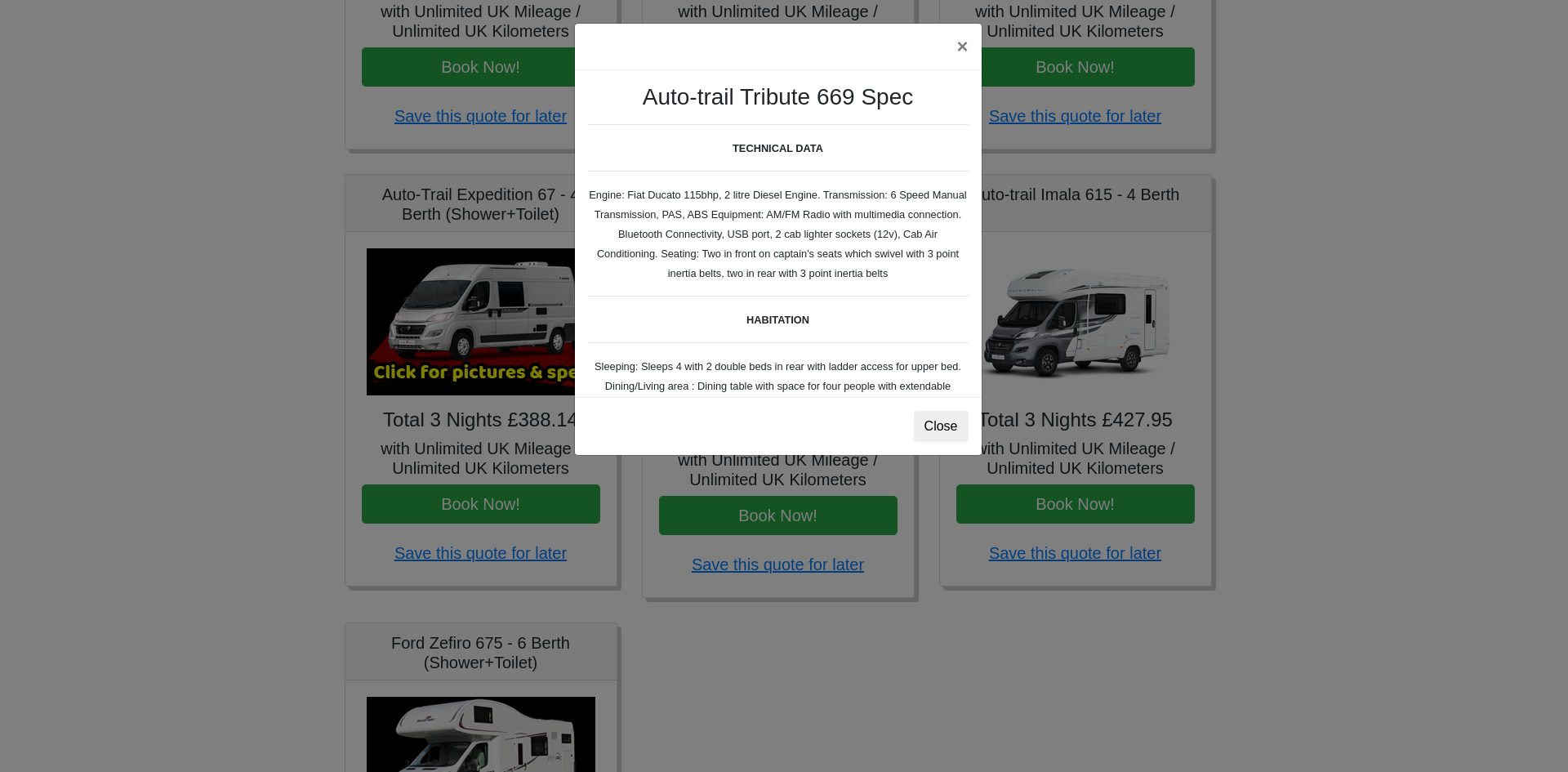
scroll to position [82, 0]
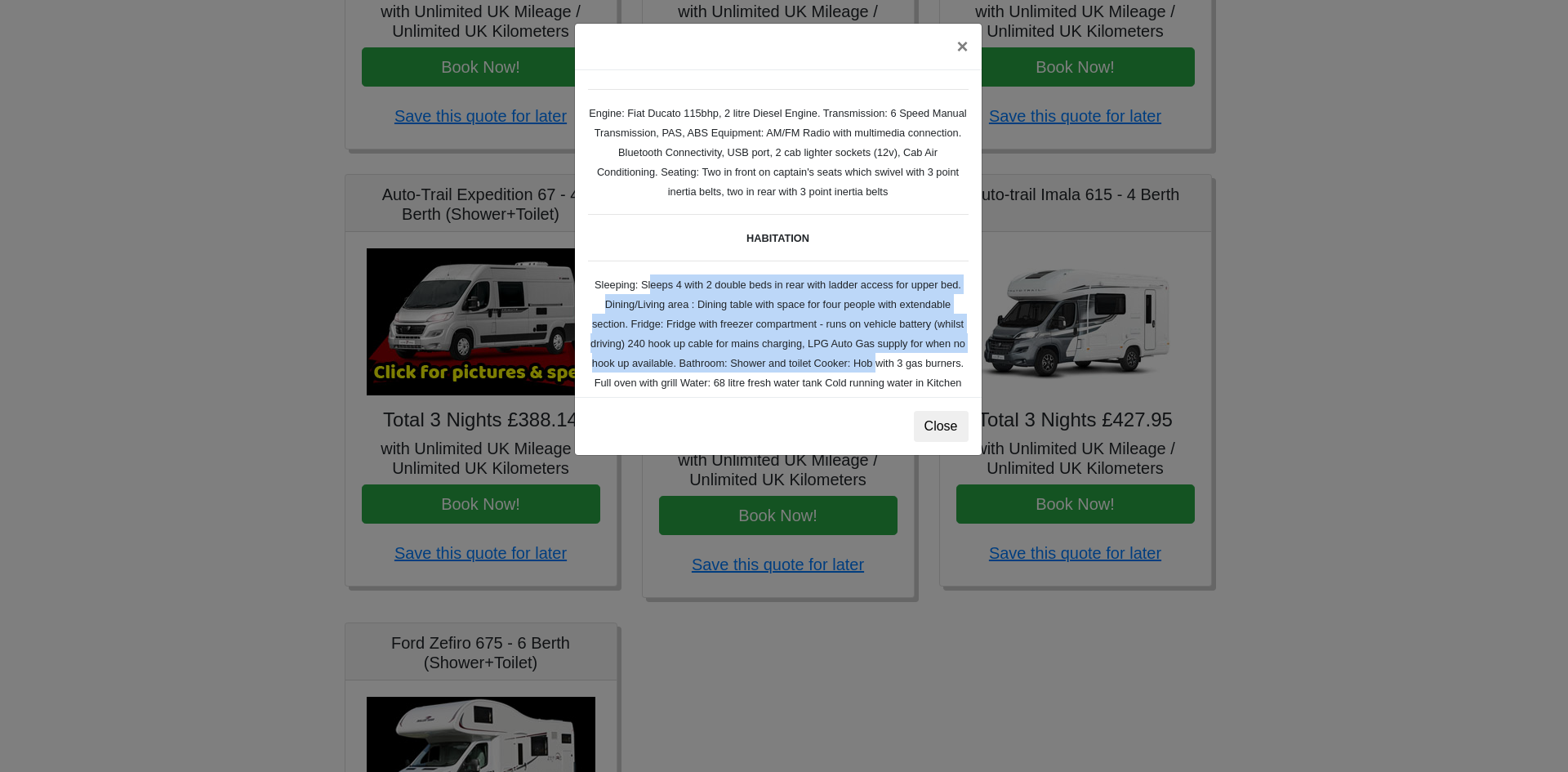
drag, startPoint x: 636, startPoint y: 283, endPoint x: 912, endPoint y: 357, distance: 285.7
click at [912, 357] on small "Auto-trail Tribute 669 Spec TECHNICAL DATA Engine: Fiat Ducato 115bhp, 2 litre …" at bounding box center [778, 376] width 380 height 750
click at [857, 342] on small "Auto-trail Tribute 669 Spec TECHNICAL DATA Engine: Fiat Ducato 115bhp, 2 litre …" at bounding box center [778, 376] width 380 height 750
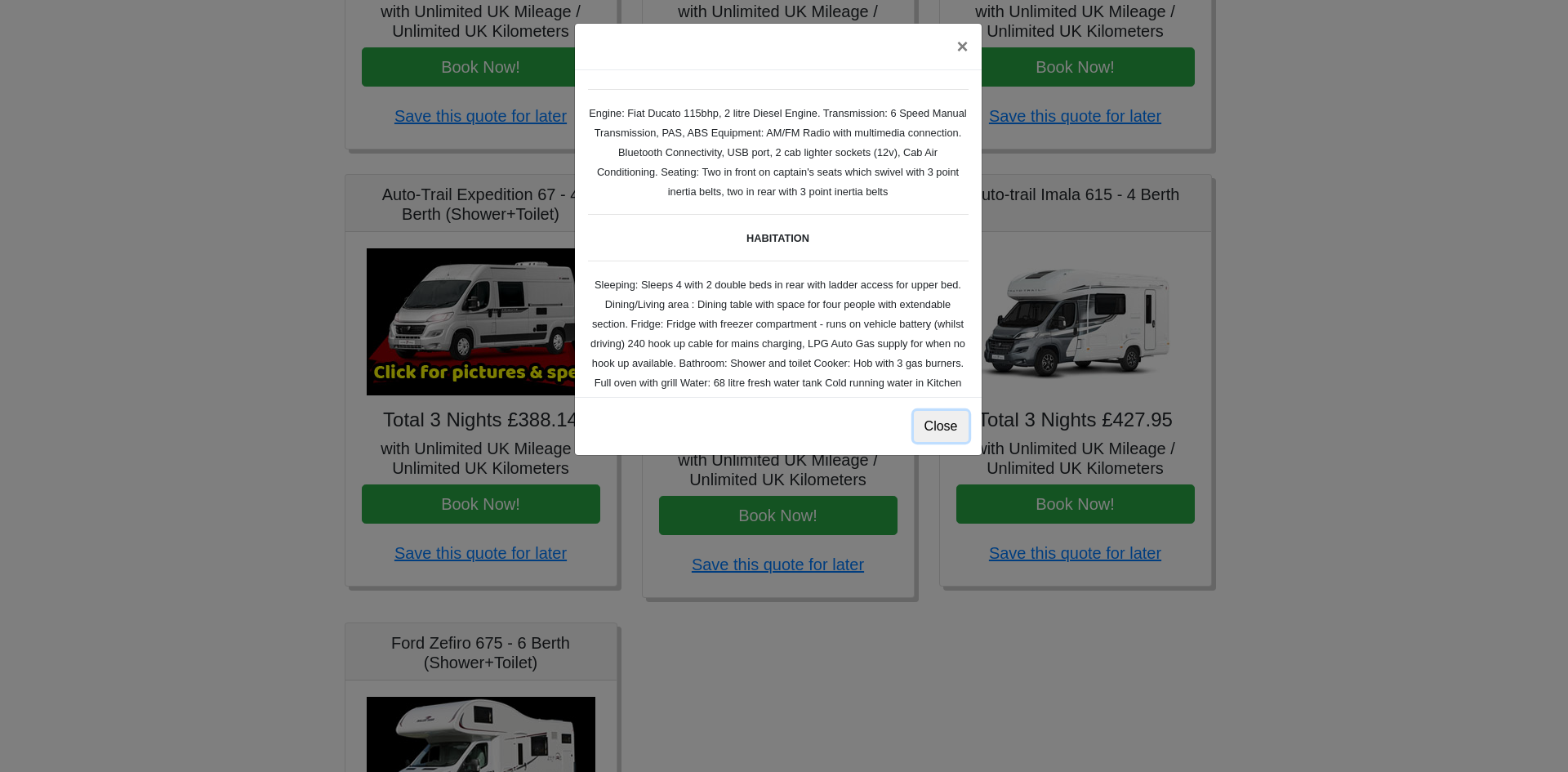
click at [927, 417] on button "Close" at bounding box center [941, 426] width 55 height 31
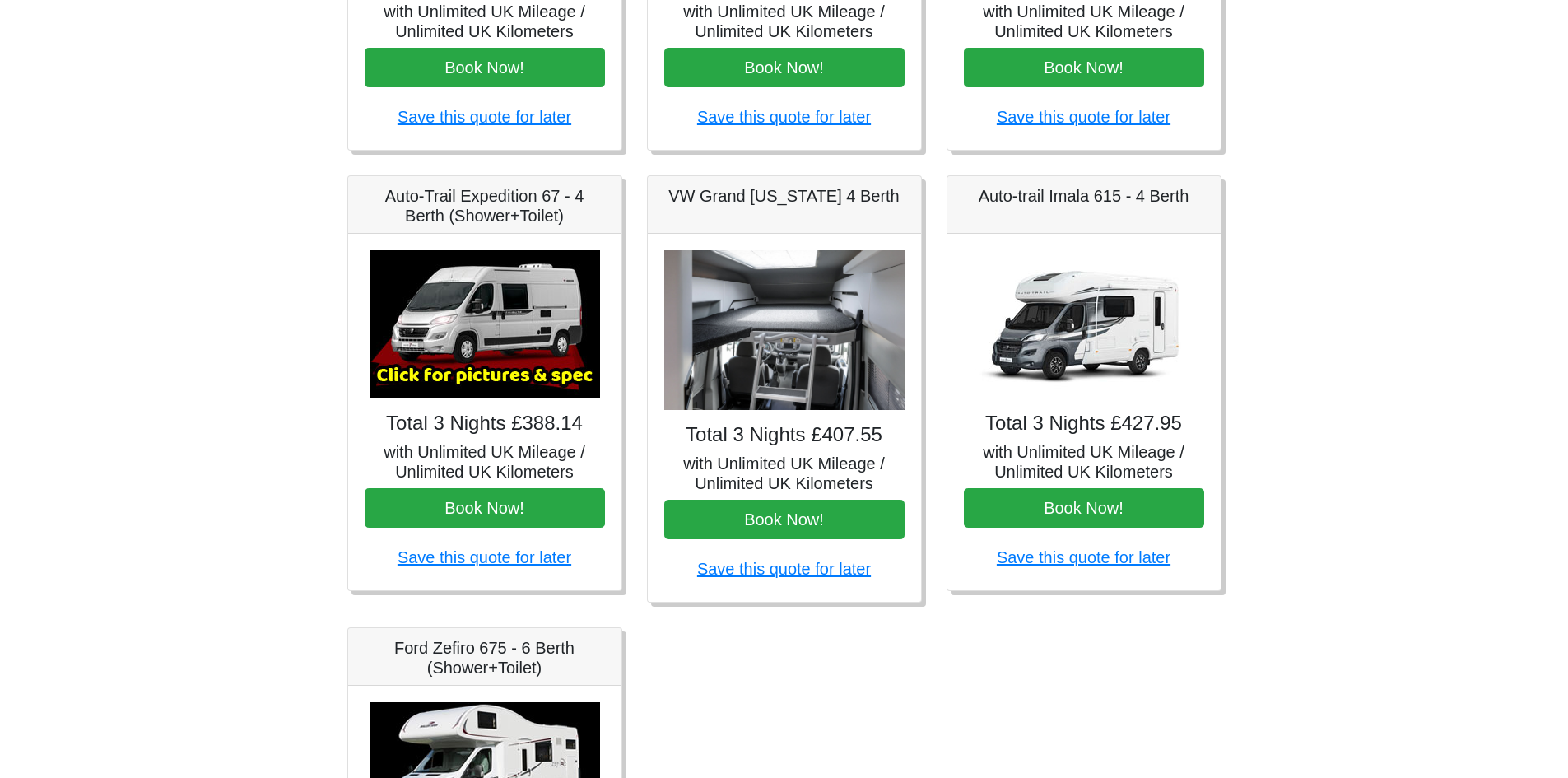
click at [787, 328] on img at bounding box center [785, 330] width 240 height 161
drag, startPoint x: 1059, startPoint y: 319, endPoint x: 1061, endPoint y: 224, distance: 95.0
click at [1059, 317] on img at bounding box center [1084, 324] width 230 height 148
drag, startPoint x: 975, startPoint y: 198, endPoint x: 1121, endPoint y: 198, distance: 146.0
click at [1121, 198] on h5 "Auto-trail Imala 615 - 4 Berth" at bounding box center [1084, 196] width 240 height 20
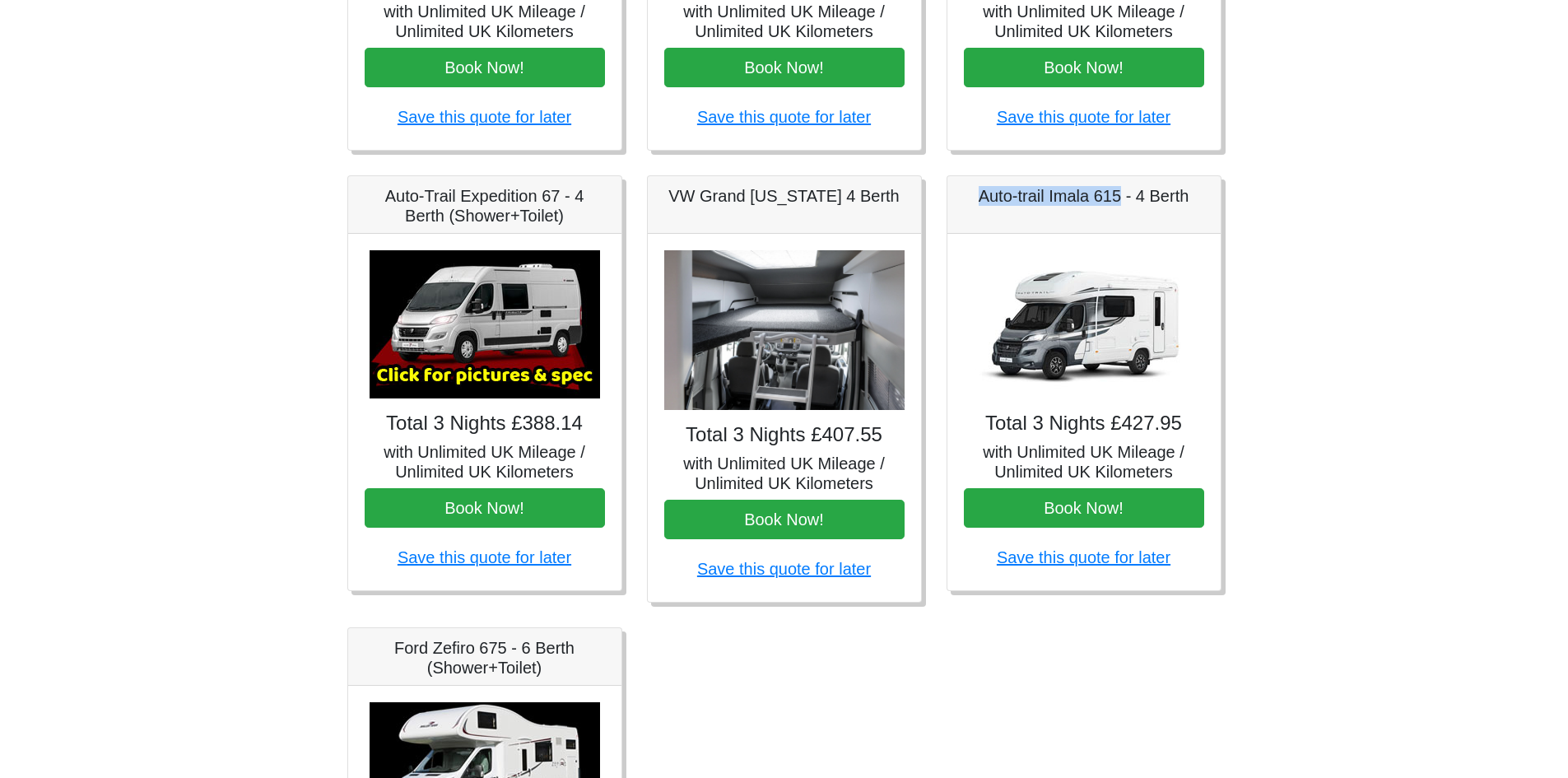
copy h5 "Auto-trail Imala 615"
click at [515, 356] on img at bounding box center [485, 324] width 230 height 148
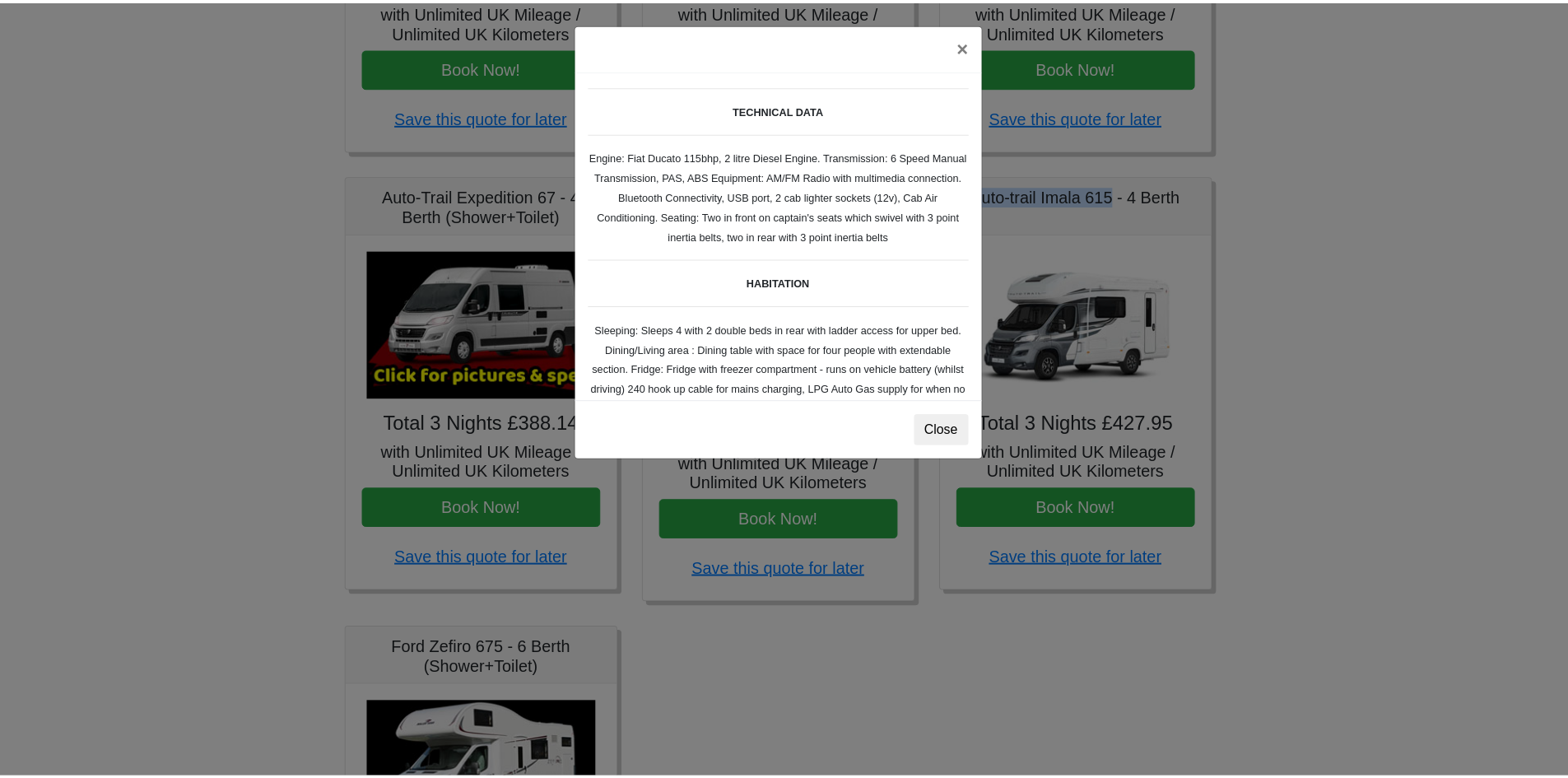
scroll to position [0, 0]
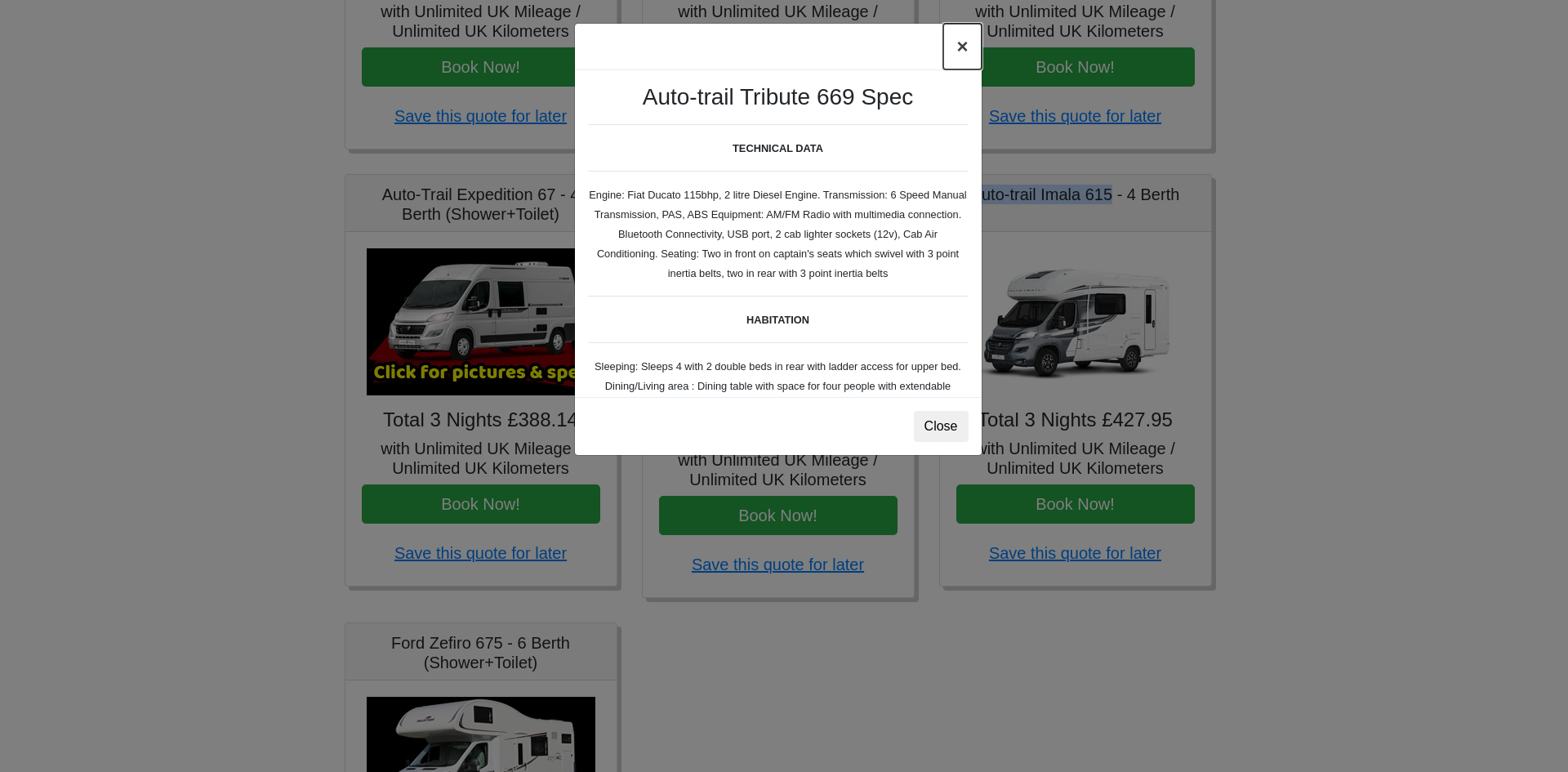
click at [954, 46] on button "×" at bounding box center [961, 46] width 37 height 46
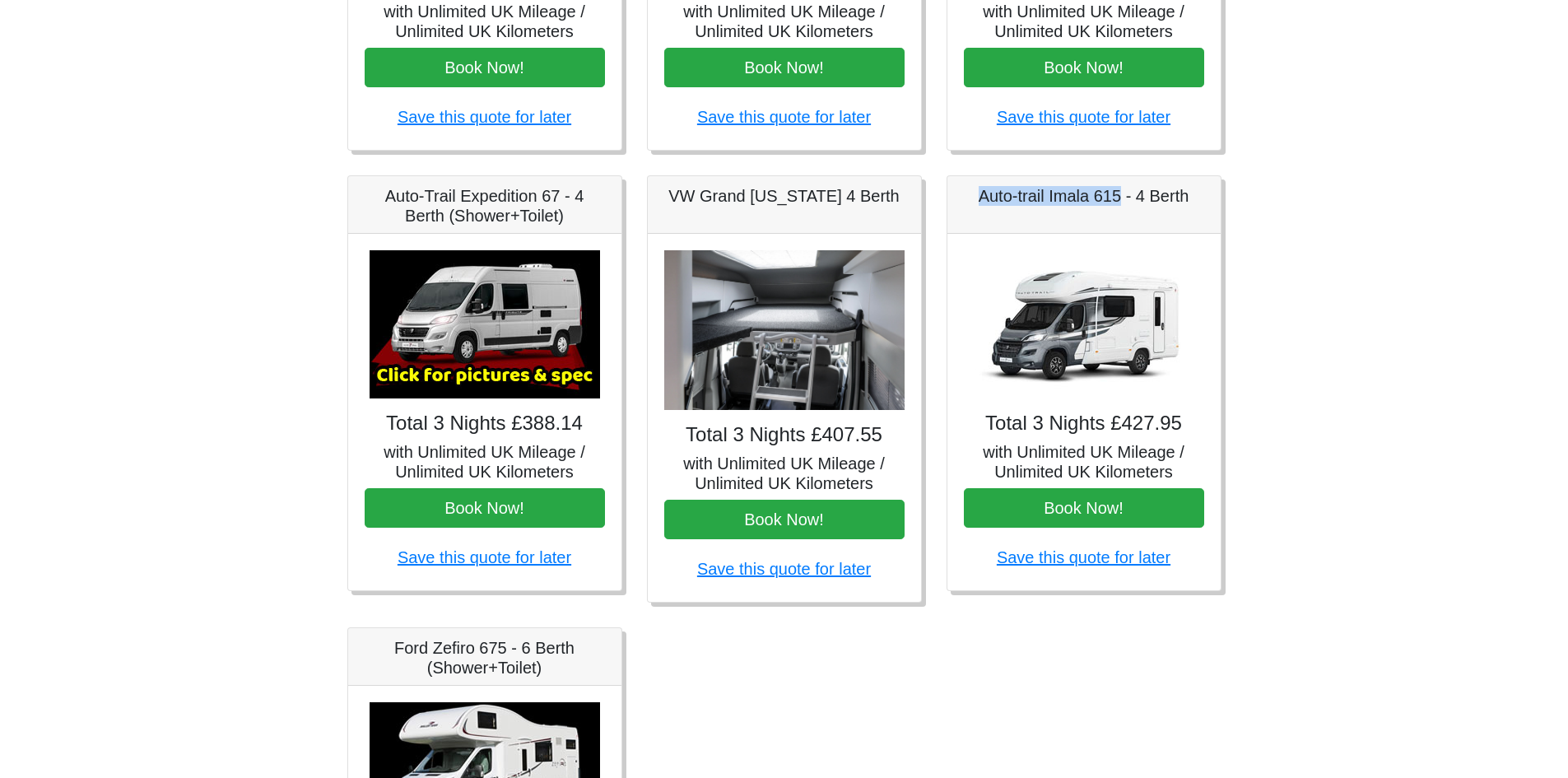
drag, startPoint x: 1070, startPoint y: 343, endPoint x: 1057, endPoint y: 385, distance: 44.0
click at [1071, 343] on img at bounding box center [1084, 324] width 230 height 148
click at [1053, 466] on h5 "with Unlimited UK Mileage / Unlimited UK Kilometers" at bounding box center [1084, 462] width 240 height 39
click at [1344, 446] on body "CENTRAL RESERVATIONS FOR ALL ENQUIRIES 00 44 ( 0 ) 1942 778899 Easicampers Book…" at bounding box center [784, 286] width 1568 height 1643
click at [1131, 352] on img at bounding box center [1084, 324] width 230 height 148
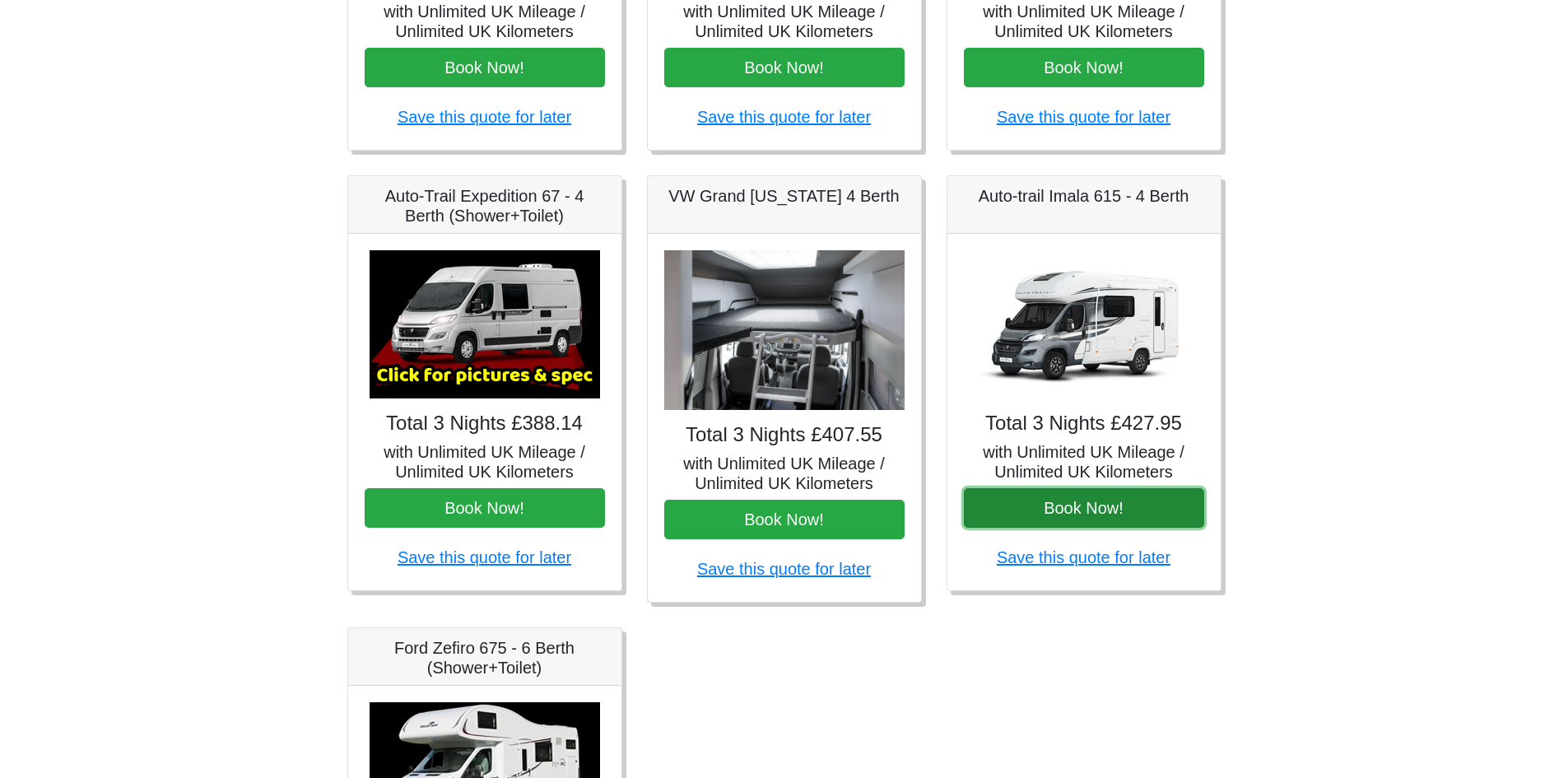
click at [1084, 507] on button "Book Now!" at bounding box center [1084, 508] width 240 height 39
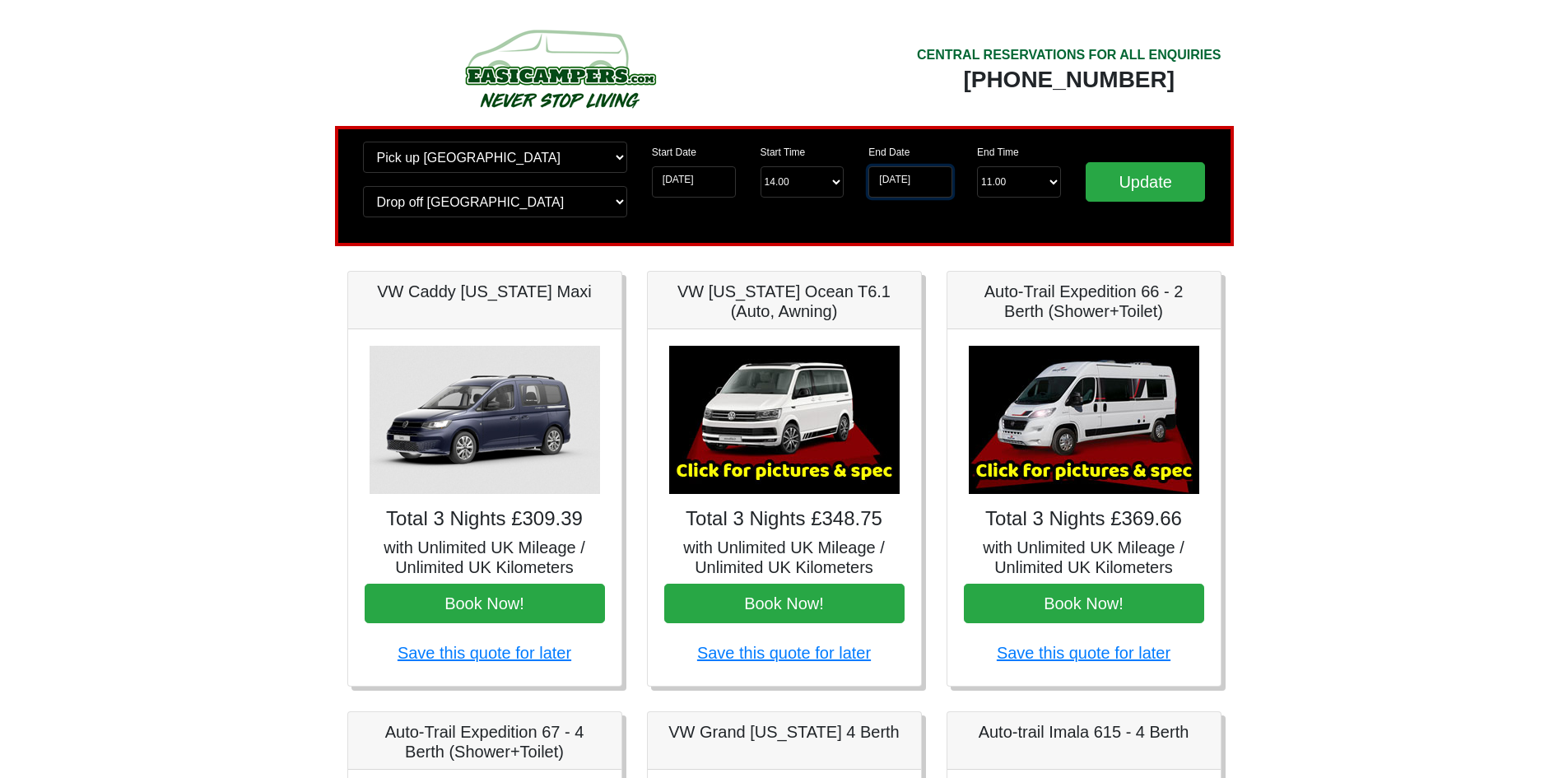
click at [919, 180] on input "[DATE]" at bounding box center [910, 182] width 84 height 32
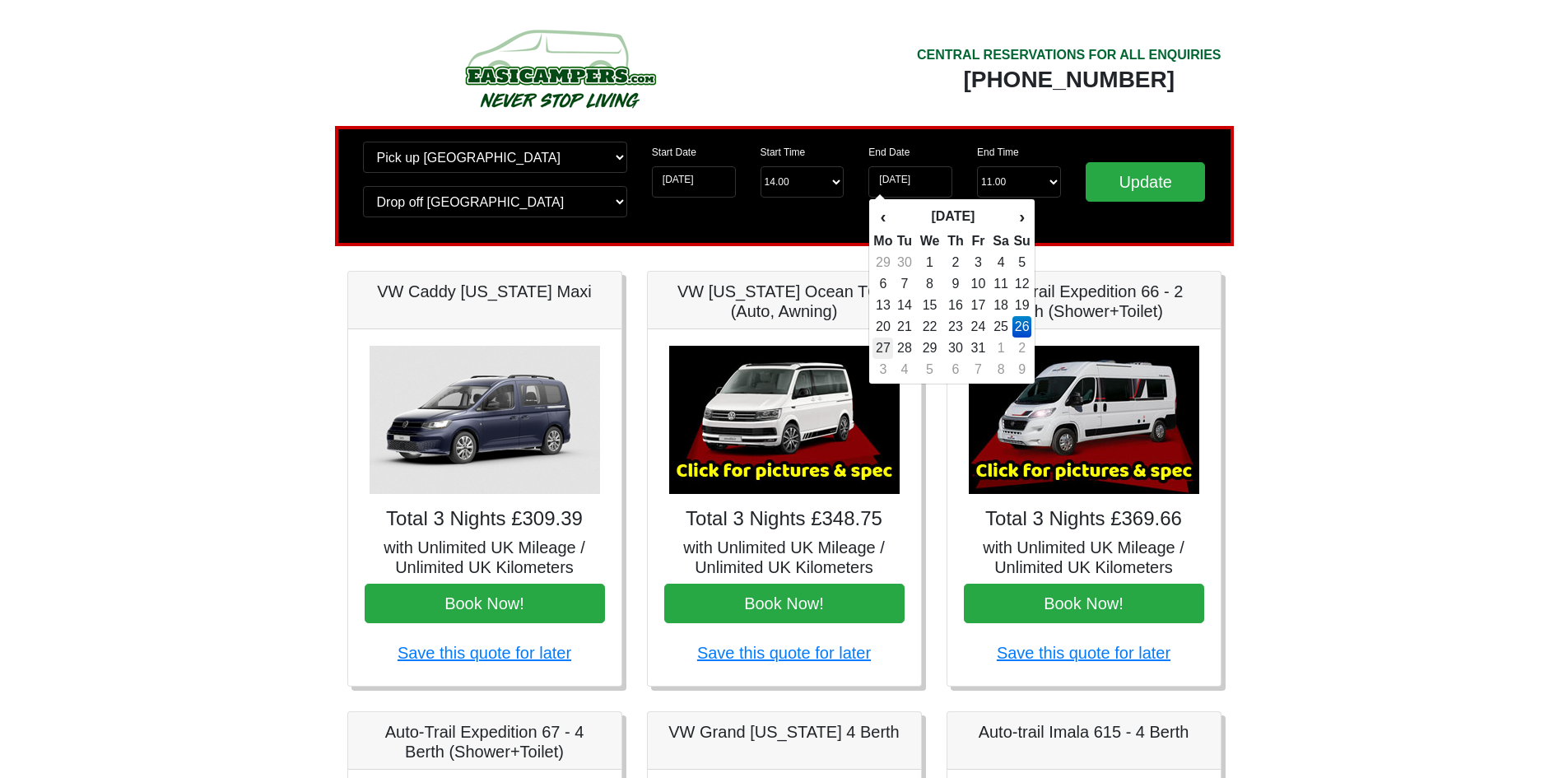
click at [882, 349] on td "27" at bounding box center [882, 349] width 21 height 22
type input "27-10-2025"
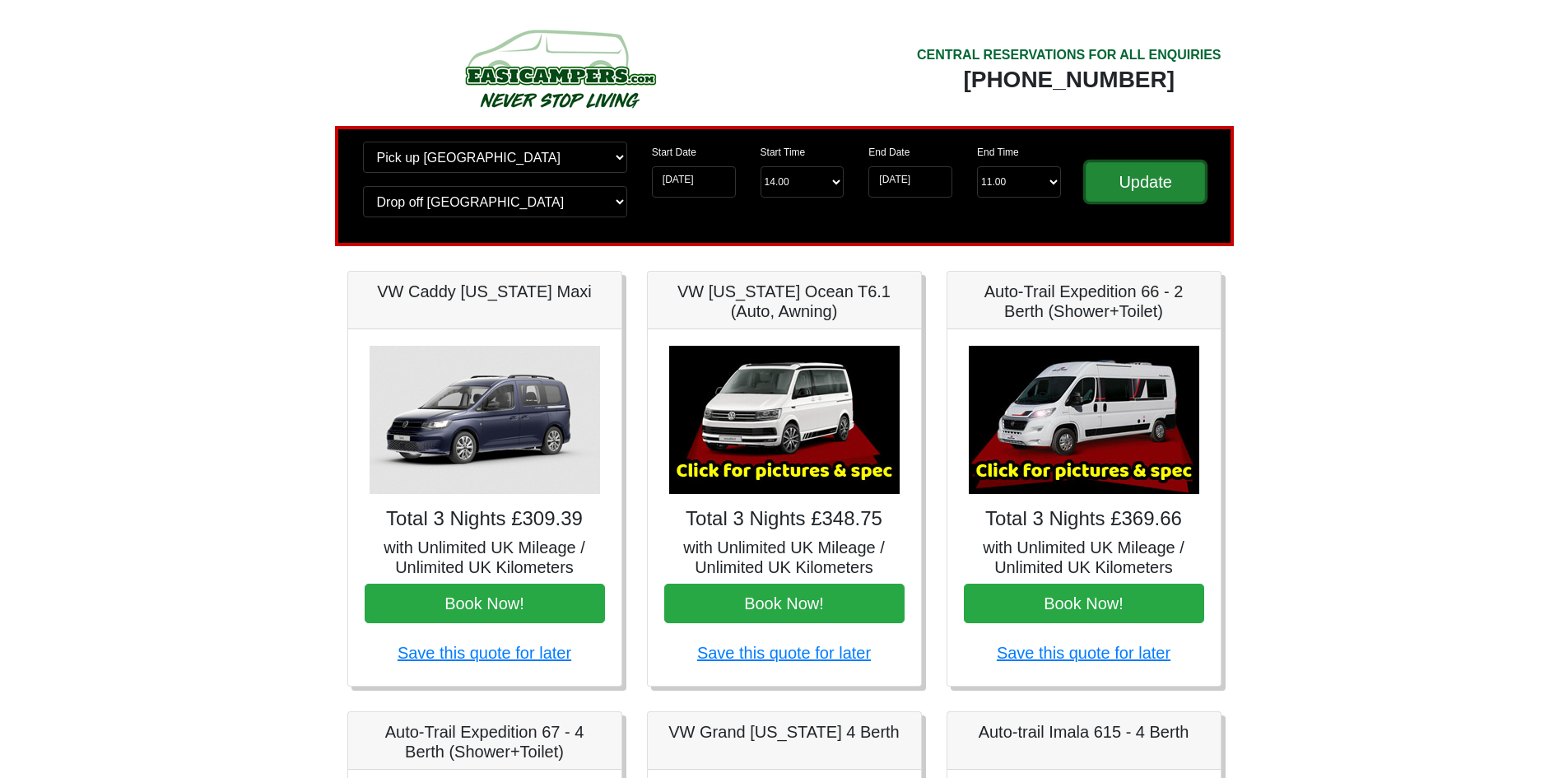
click at [1145, 180] on input "Update" at bounding box center [1145, 182] width 120 height 39
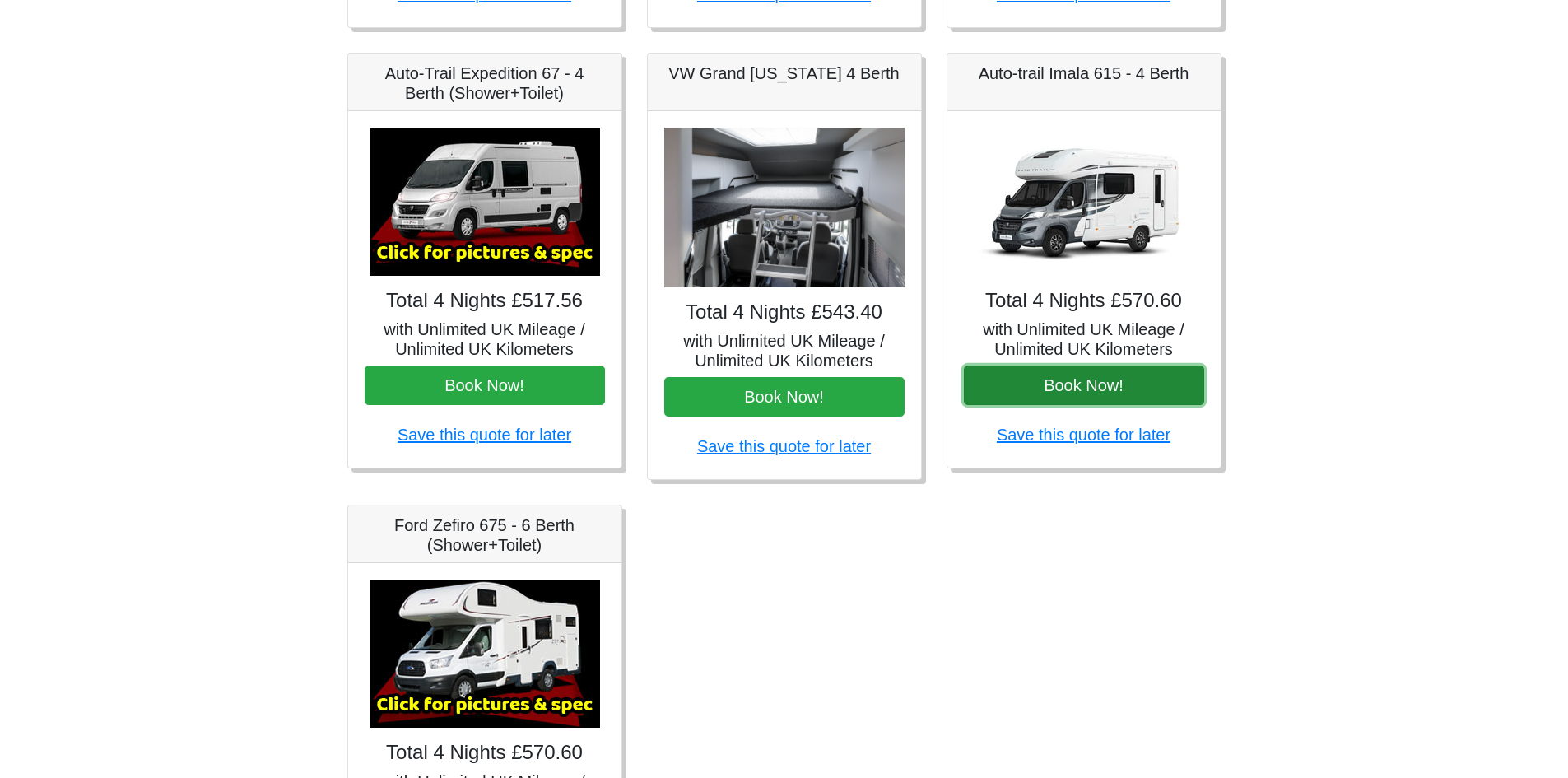
click at [1101, 399] on button "Book Now!" at bounding box center [1084, 385] width 240 height 39
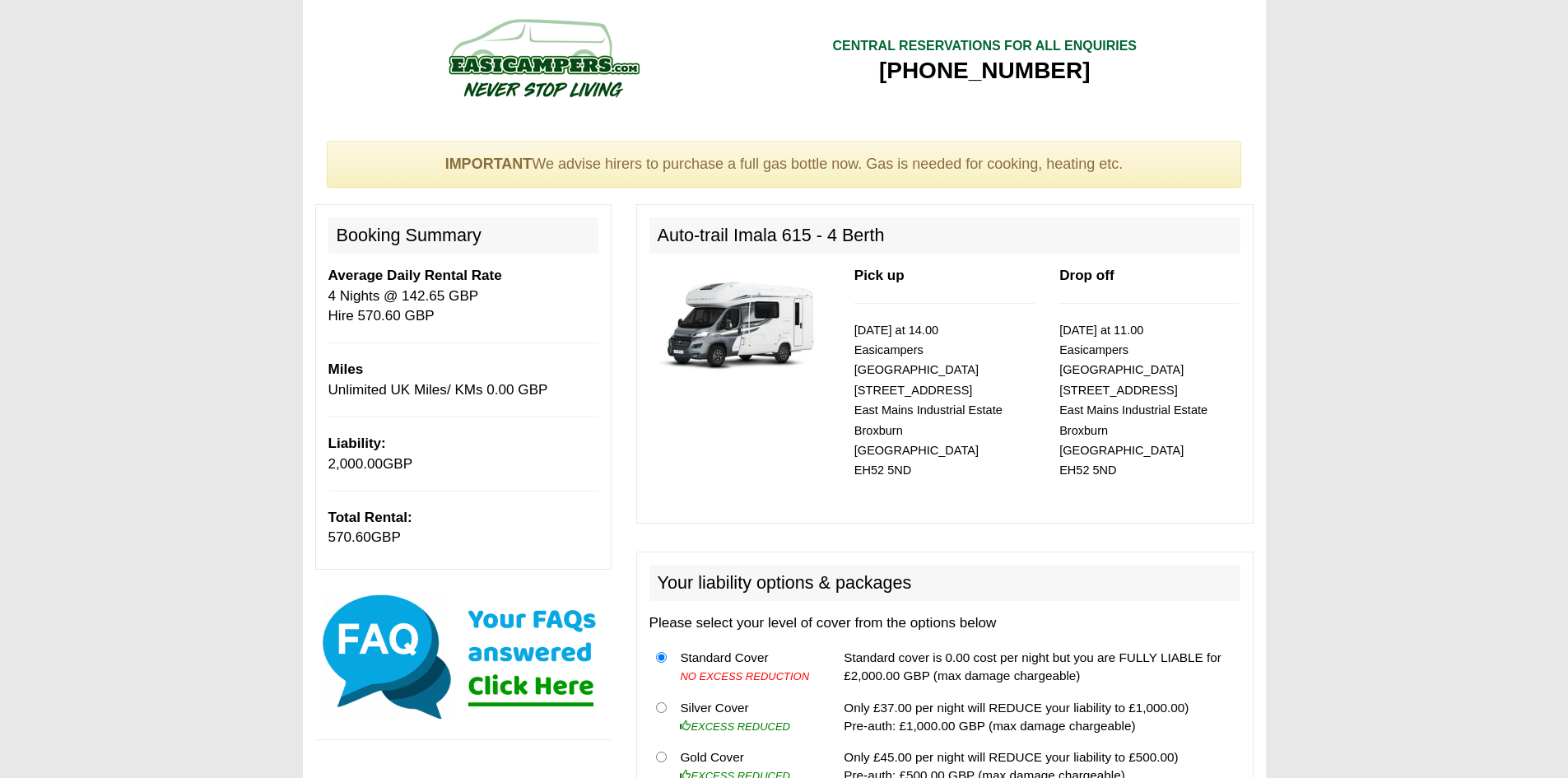
drag, startPoint x: 541, startPoint y: 162, endPoint x: 1156, endPoint y: 161, distance: 615.0
click at [1156, 161] on div "IMPORTANT We advise hirers to purchase a full gas bottle now. Gas is needed for…" at bounding box center [784, 164] width 915 height 47
click at [873, 155] on div "IMPORTANT We advise hirers to purchase a full gas bottle now. Gas is needed for…" at bounding box center [784, 164] width 915 height 47
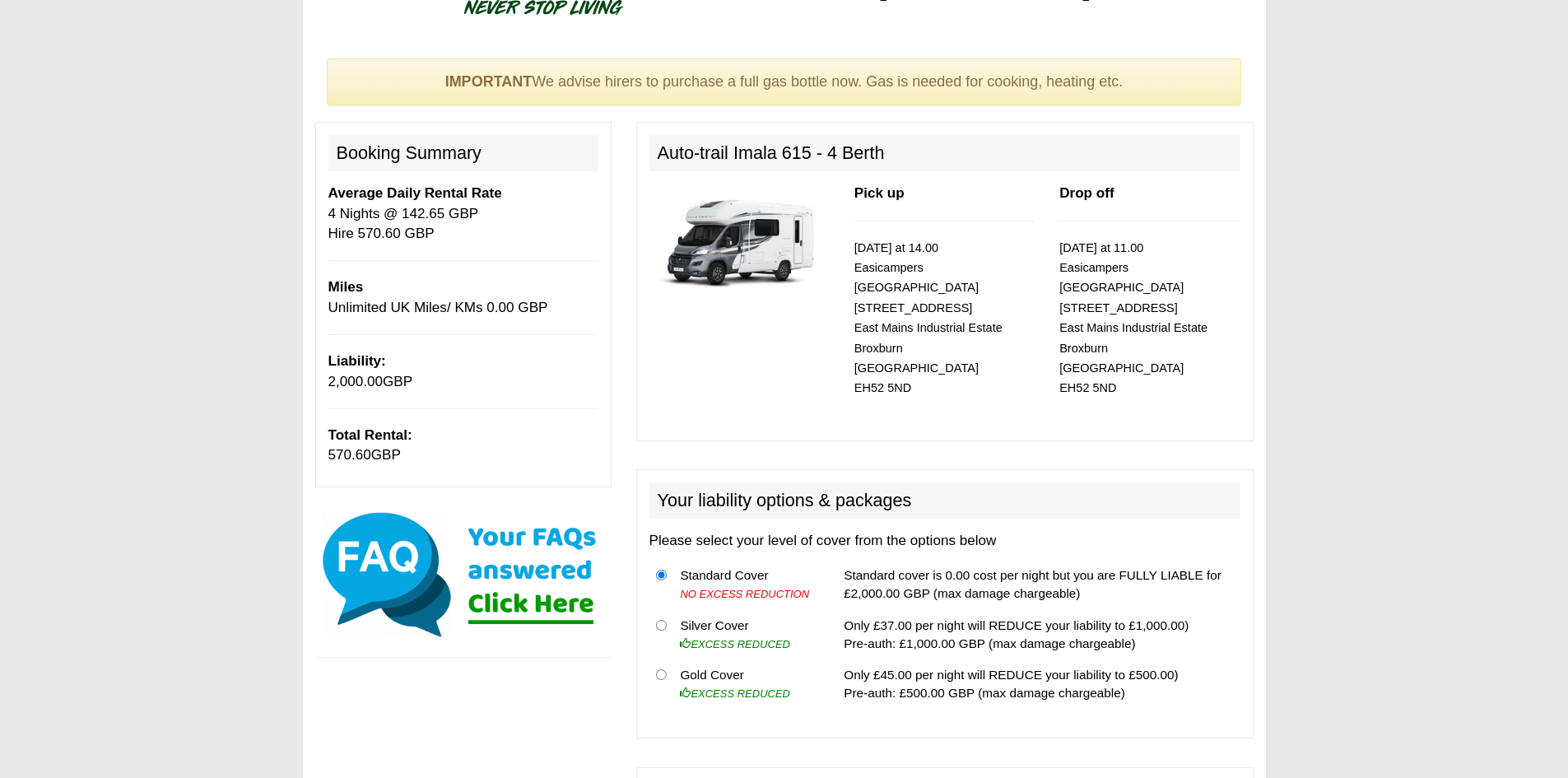
drag, startPoint x: 338, startPoint y: 212, endPoint x: 529, endPoint y: 227, distance: 191.6
click at [529, 227] on p "Average Daily Rental Rate 4 Nights @ 142.65 GBP Hire 570.60 GBP" at bounding box center [463, 213] width 270 height 60
click at [707, 233] on img at bounding box center [739, 241] width 180 height 116
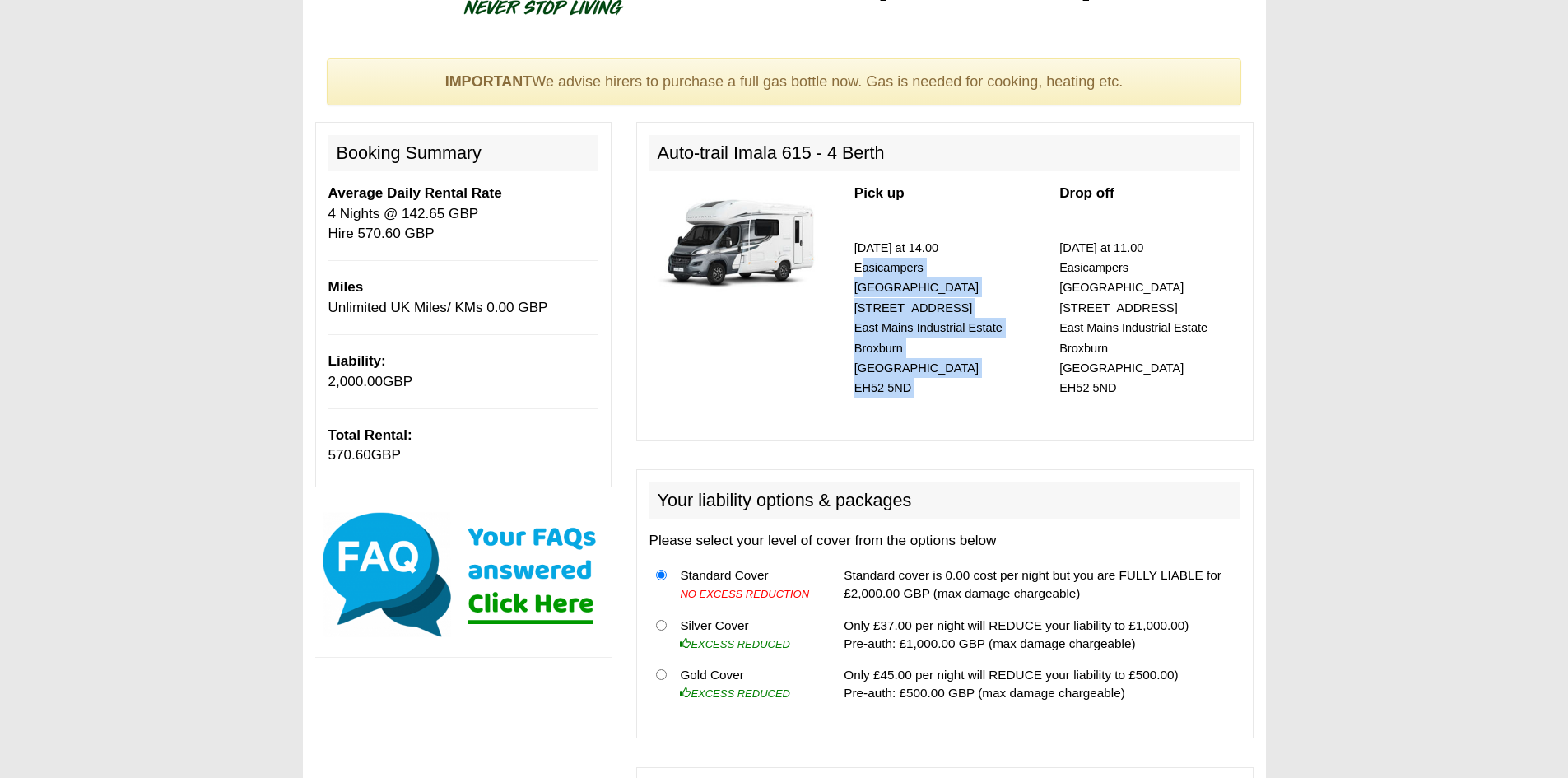
drag, startPoint x: 844, startPoint y: 274, endPoint x: 990, endPoint y: 388, distance: 185.2
click at [990, 388] on div "Pick up 23/10/2025 at 14.00 Easicampers Edinburgh 1 Drovers Road East Mains Ind…" at bounding box center [945, 304] width 205 height 243
click at [975, 372] on p "23/10/2025 at 14.00 Easicampers Edinburgh 1 Drovers Road East Mains Industrial …" at bounding box center [945, 318] width 180 height 161
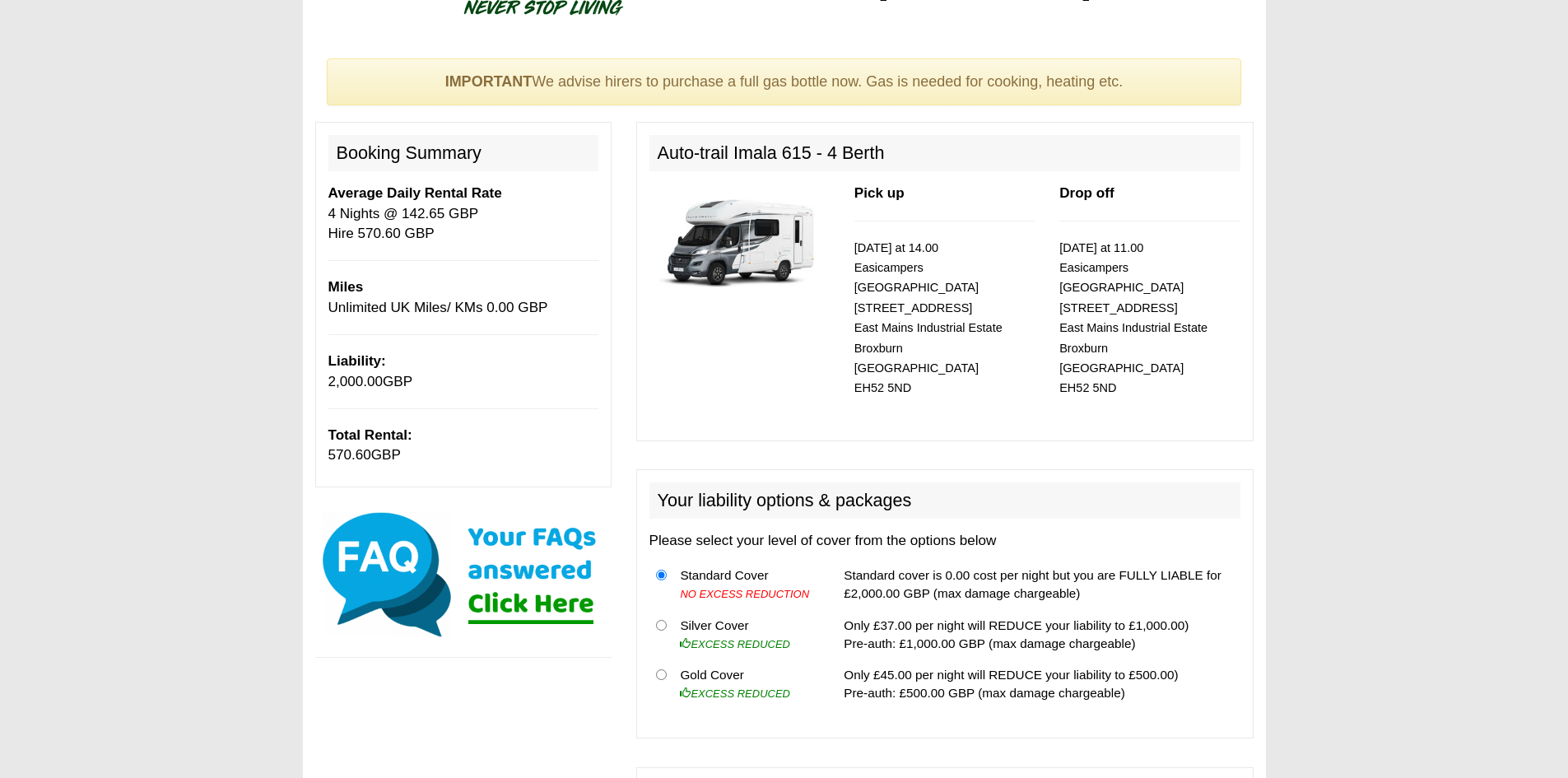
scroll to position [329, 0]
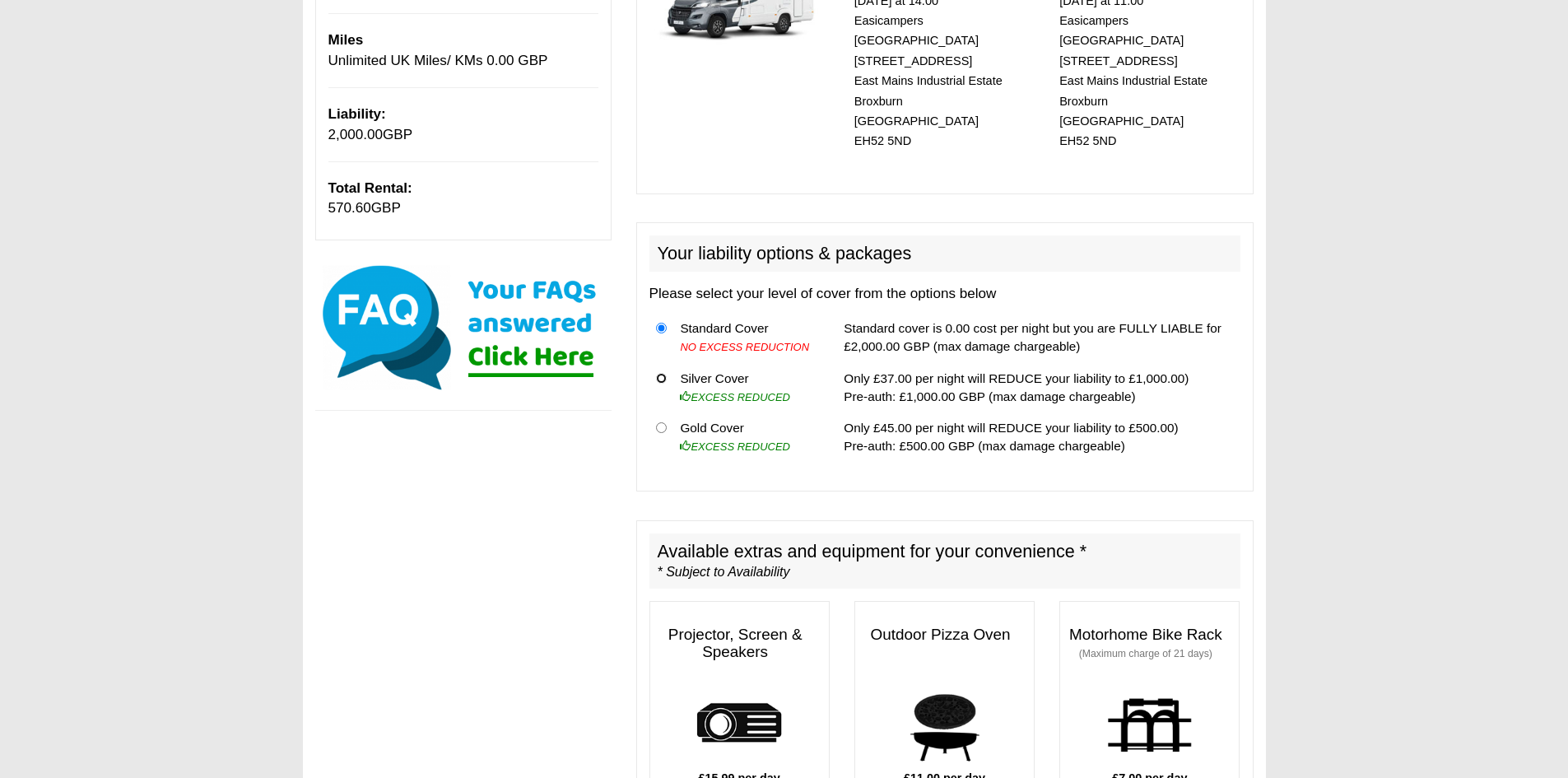
click at [663, 373] on input "radio" at bounding box center [661, 378] width 11 height 11
radio input "true"
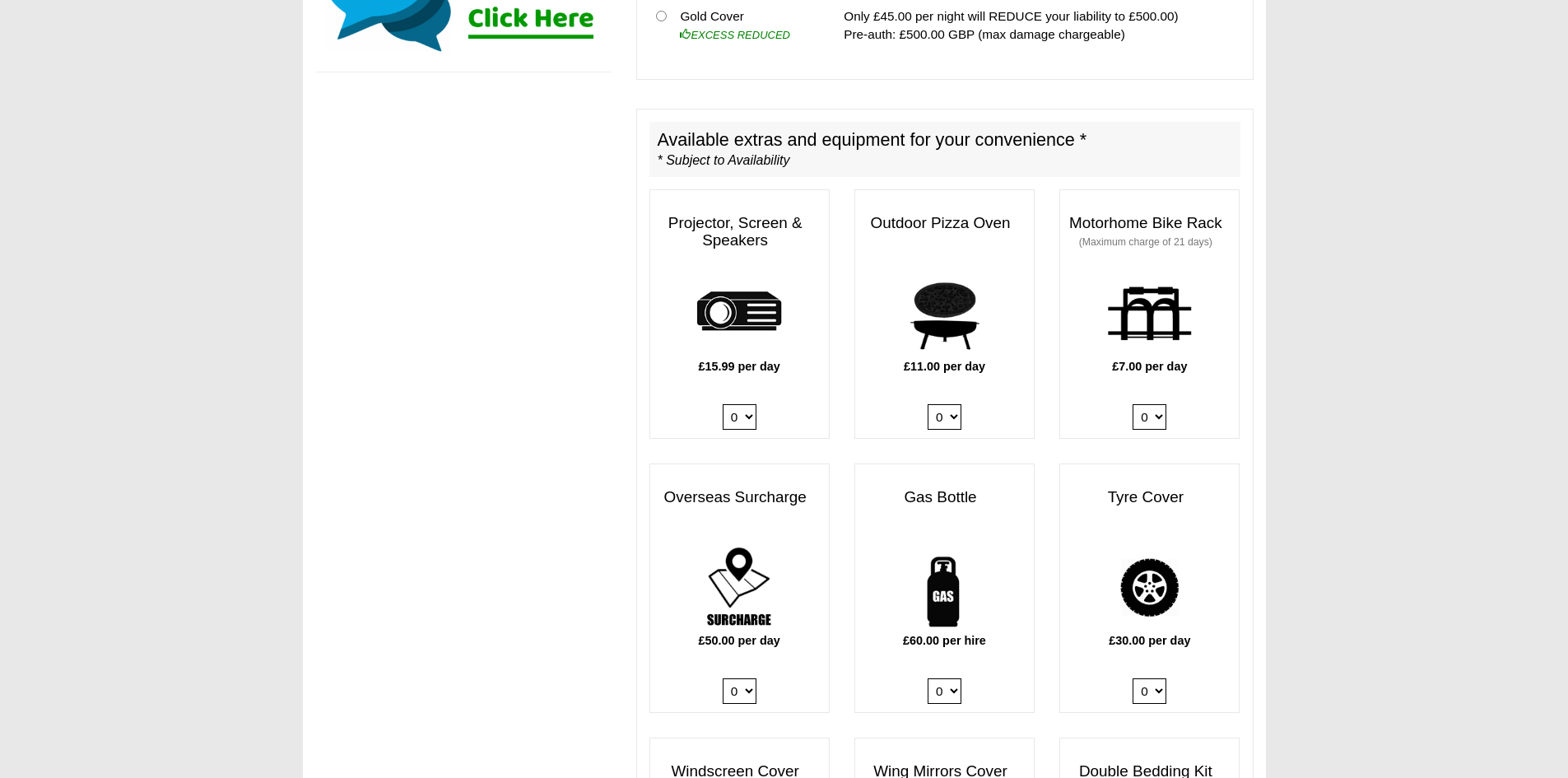
scroll to position [823, 0]
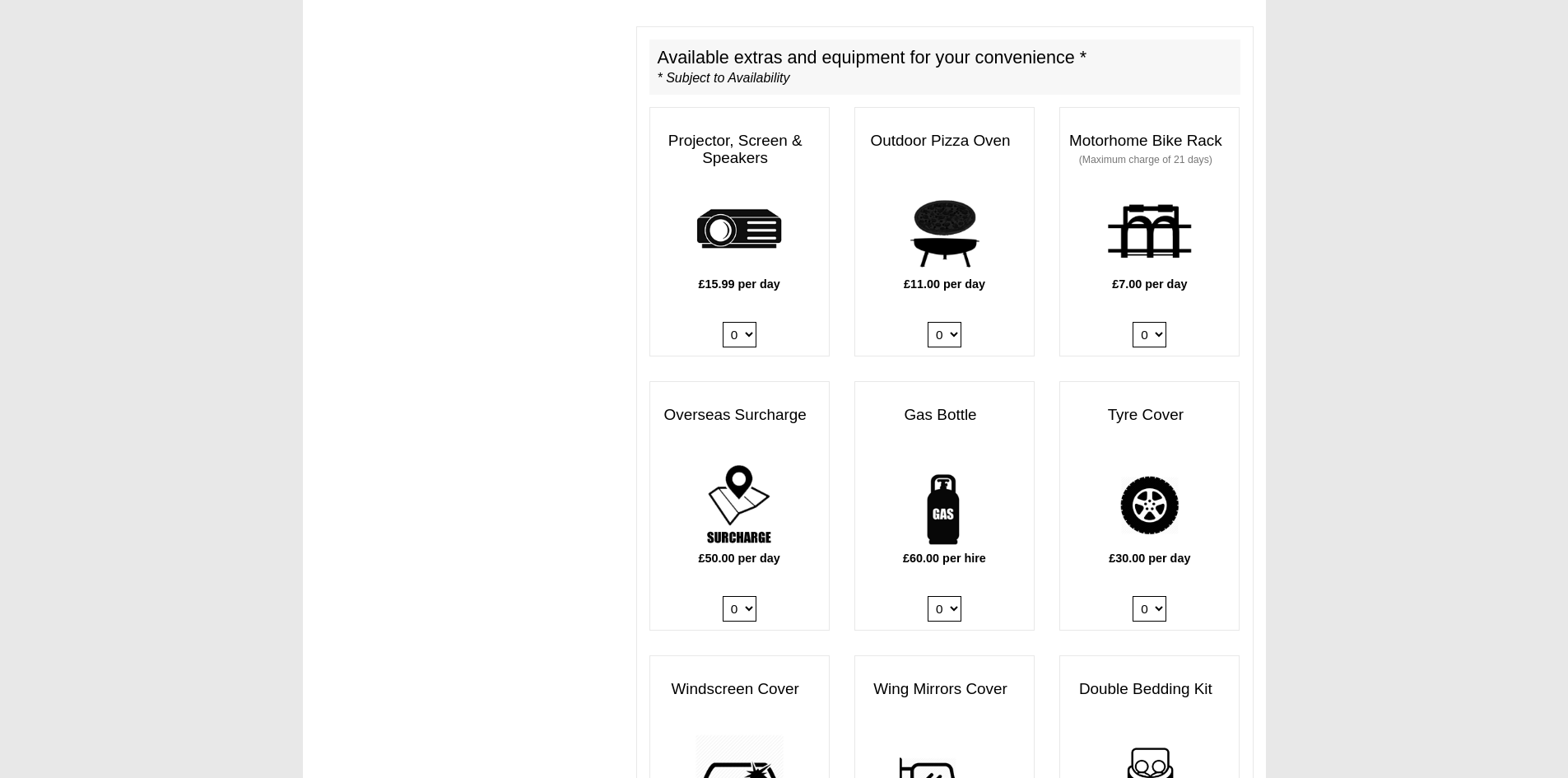
click at [737, 322] on select "0 1" at bounding box center [740, 335] width 33 height 26
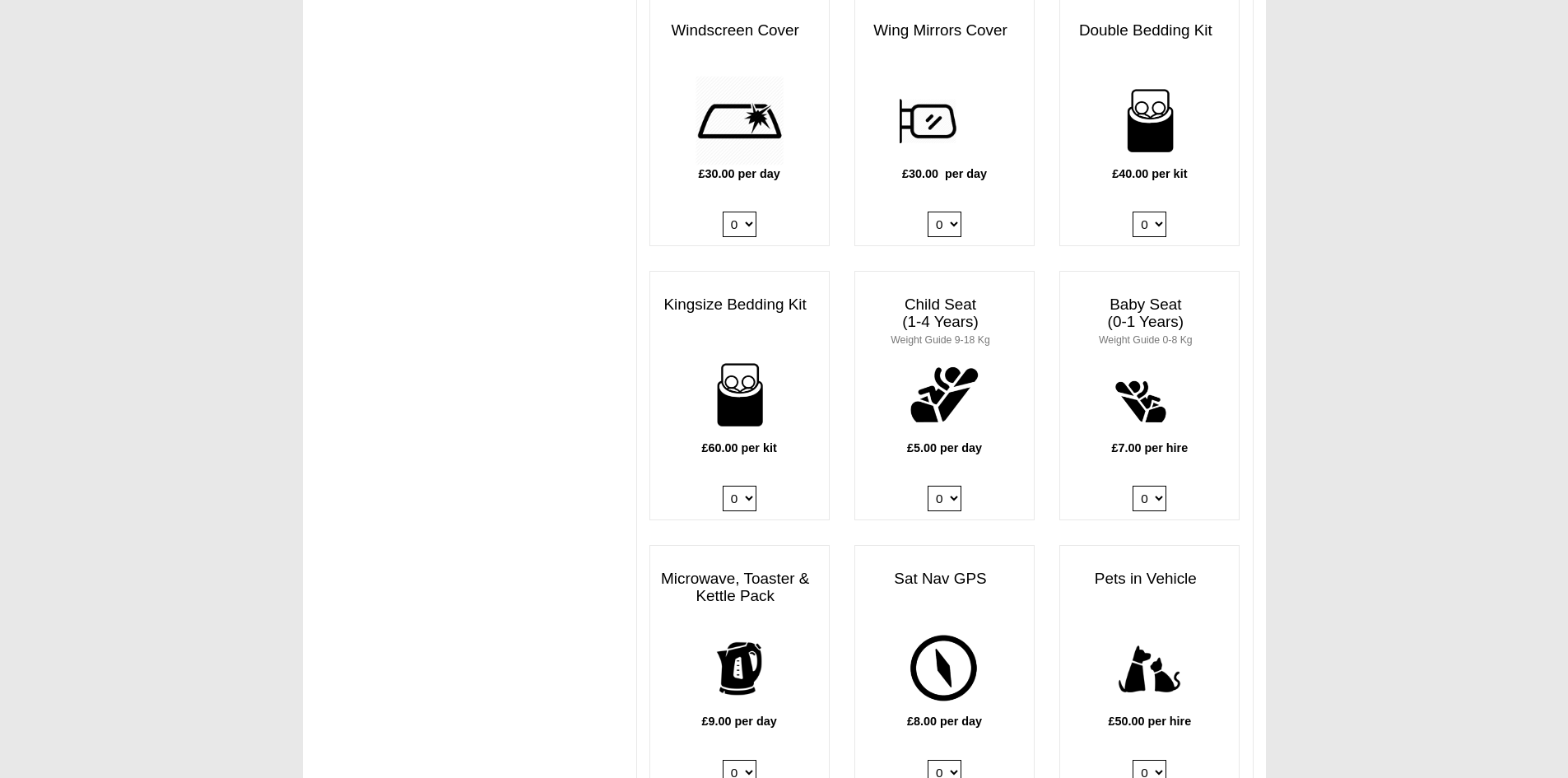
scroll to position [1564, 0]
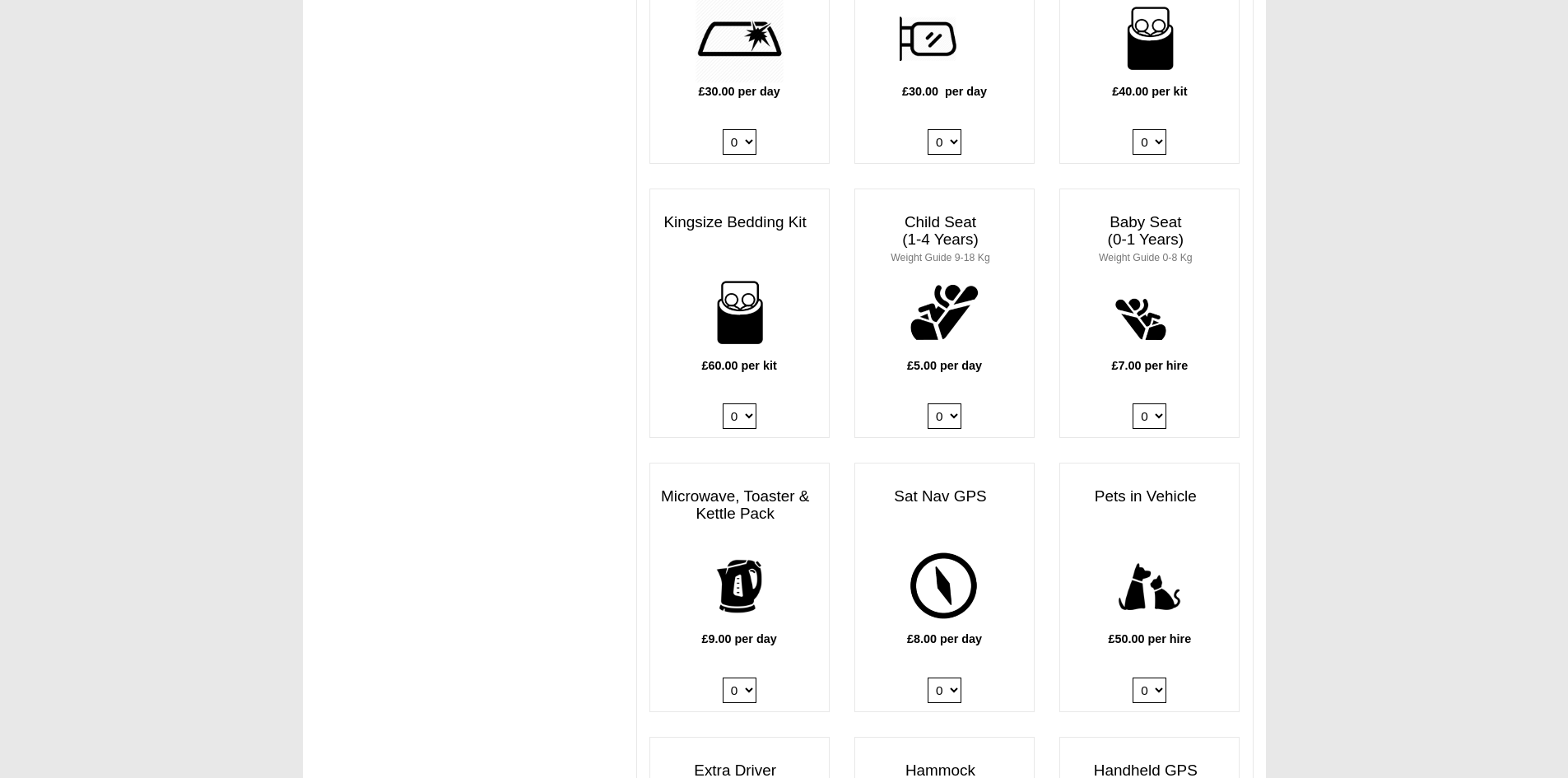
click at [1339, 559] on body "23 10 2025 ------- 2025 ------- Sorry, you dont qualify :( CENTRAL RESERVATIONS…" at bounding box center [784, 189] width 1568 height 3506
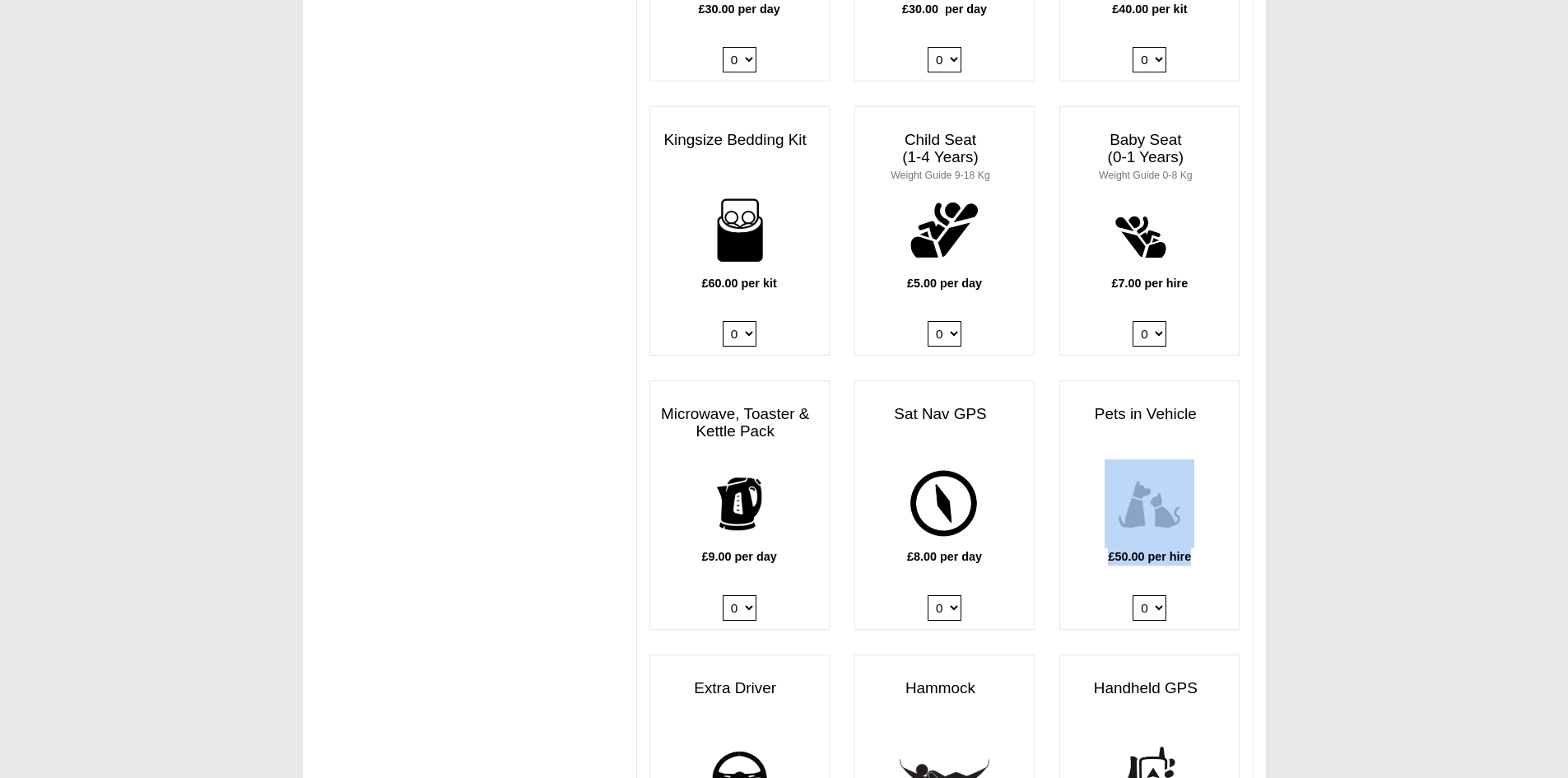
drag, startPoint x: 1099, startPoint y: 463, endPoint x: 1213, endPoint y: 542, distance: 138.7
click at [1213, 542] on div "£50.00 per hire 0 1" at bounding box center [1149, 544] width 178 height 169
click at [1205, 549] on p "£50.00 per hire" at bounding box center [1149, 557] width 178 height 18
drag, startPoint x: 1367, startPoint y: 551, endPoint x: 1327, endPoint y: 561, distance: 41.2
click at [1364, 551] on body "23 10 2025 ------- 2025 ------- Sorry, you dont qualify :( CENTRAL RESERVATIONS…" at bounding box center [784, 106] width 1568 height 3506
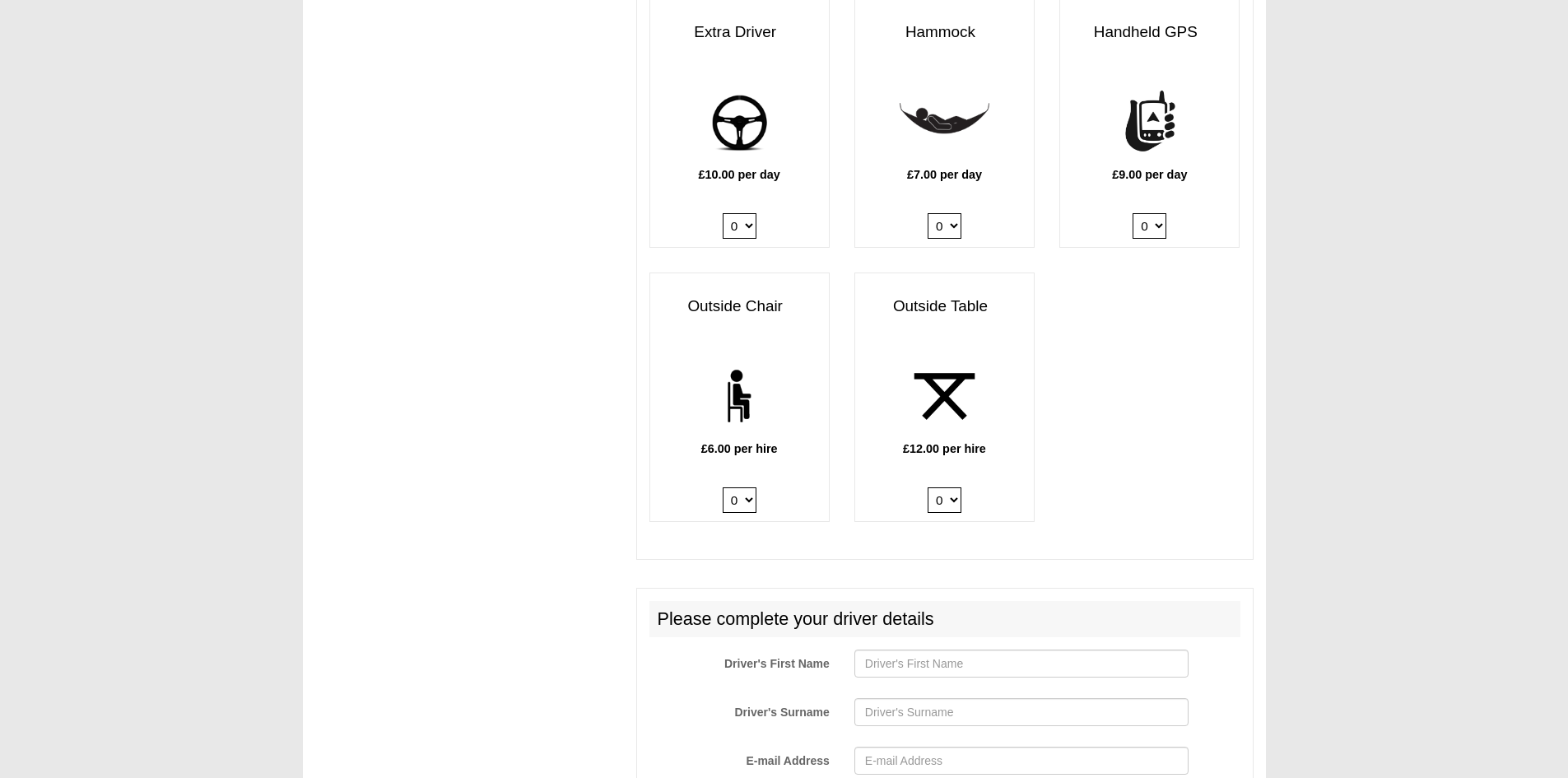
scroll to position [2220, 0]
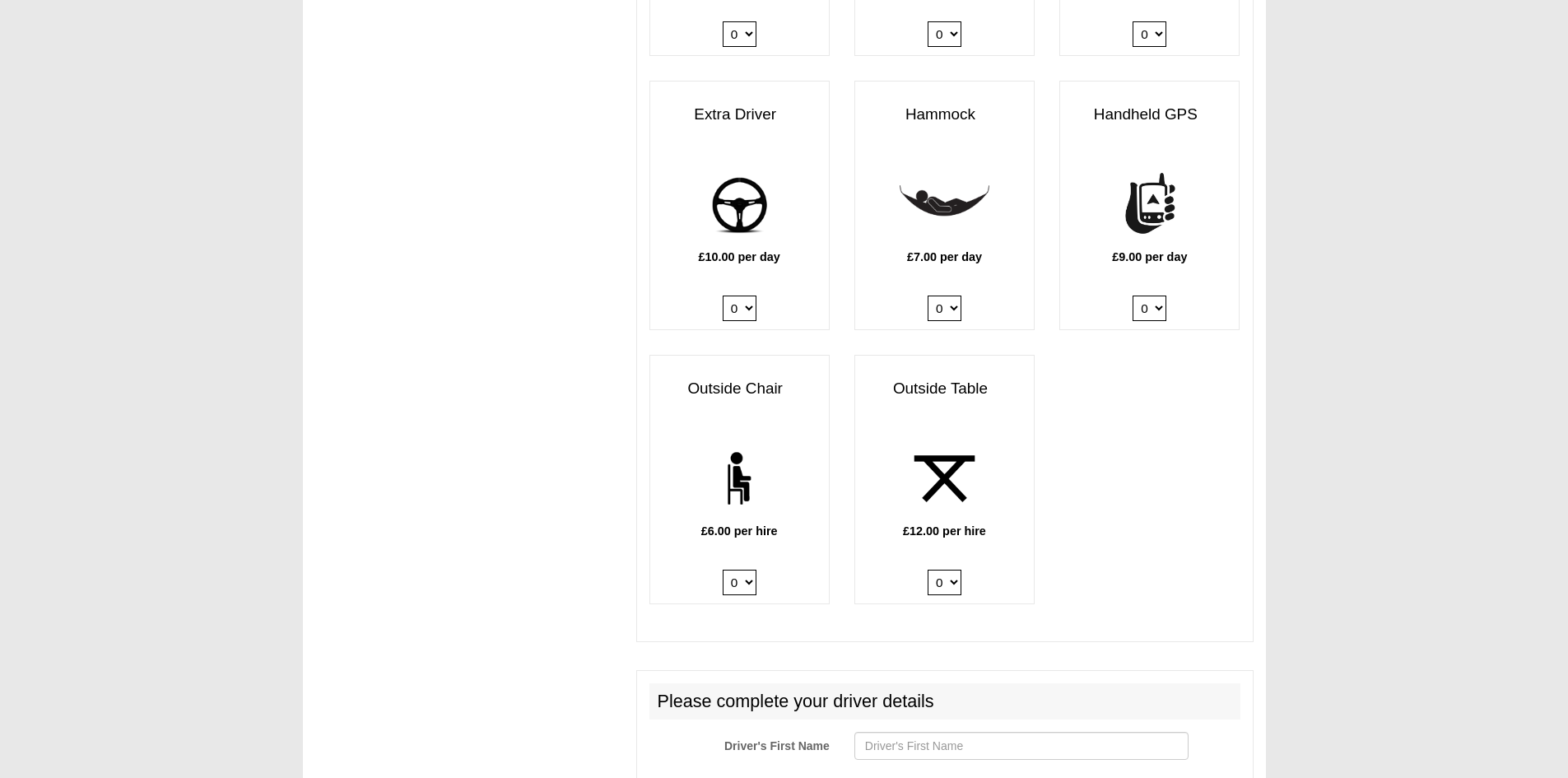
click at [940, 484] on img at bounding box center [945, 478] width 90 height 90
